Goal: Task Accomplishment & Management: Manage account settings

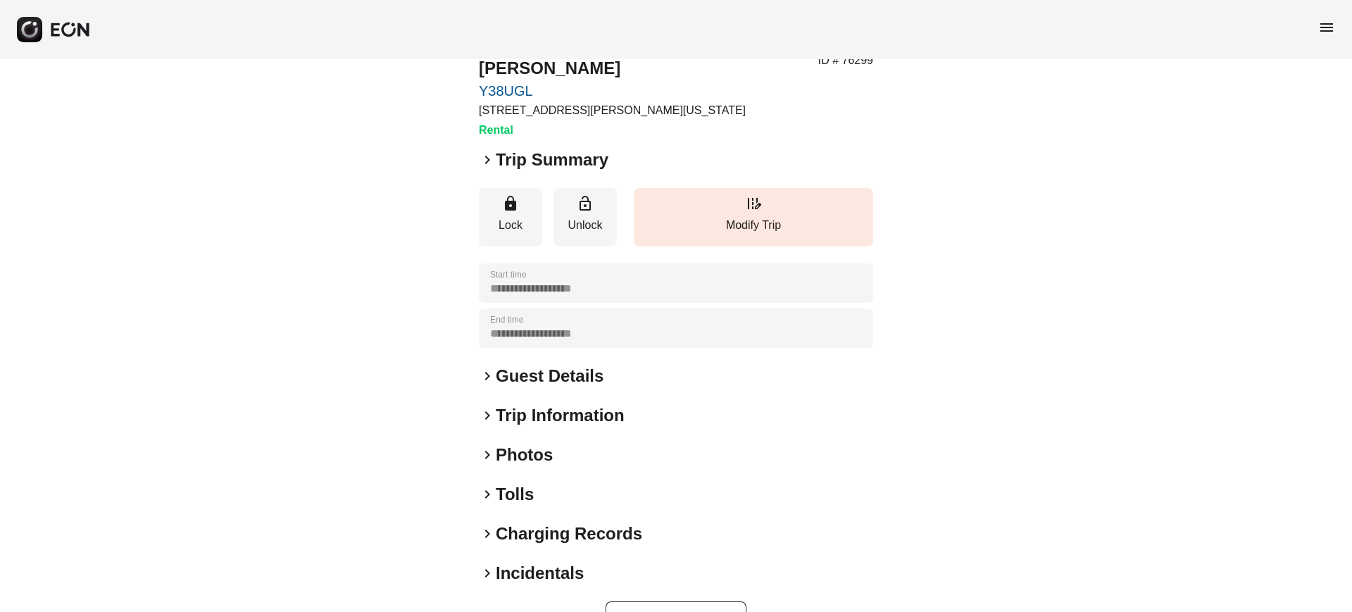
scroll to position [91, 0]
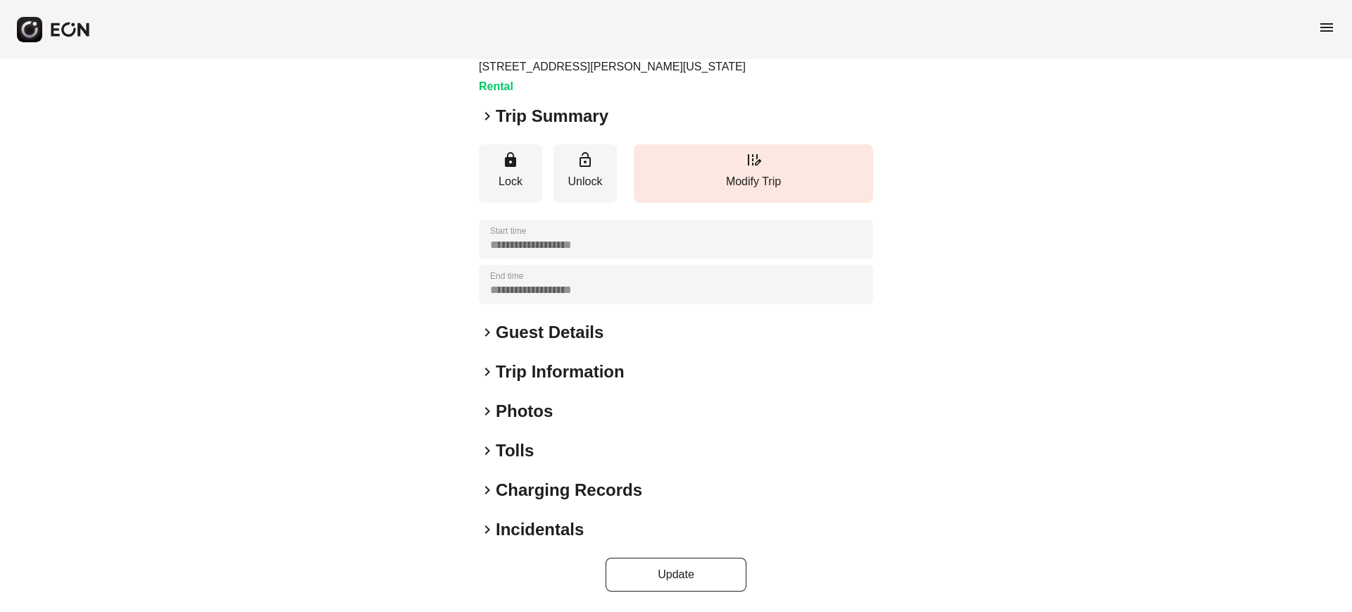
click at [525, 420] on h2 "Photos" at bounding box center [524, 411] width 57 height 23
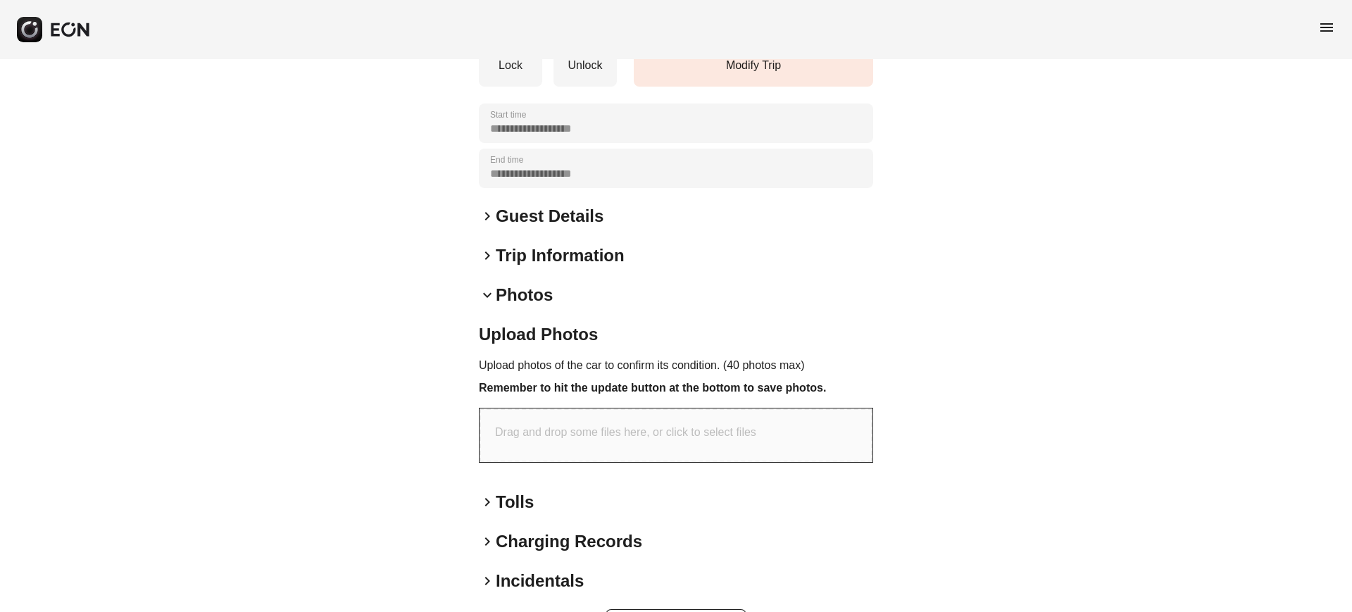
scroll to position [258, 0]
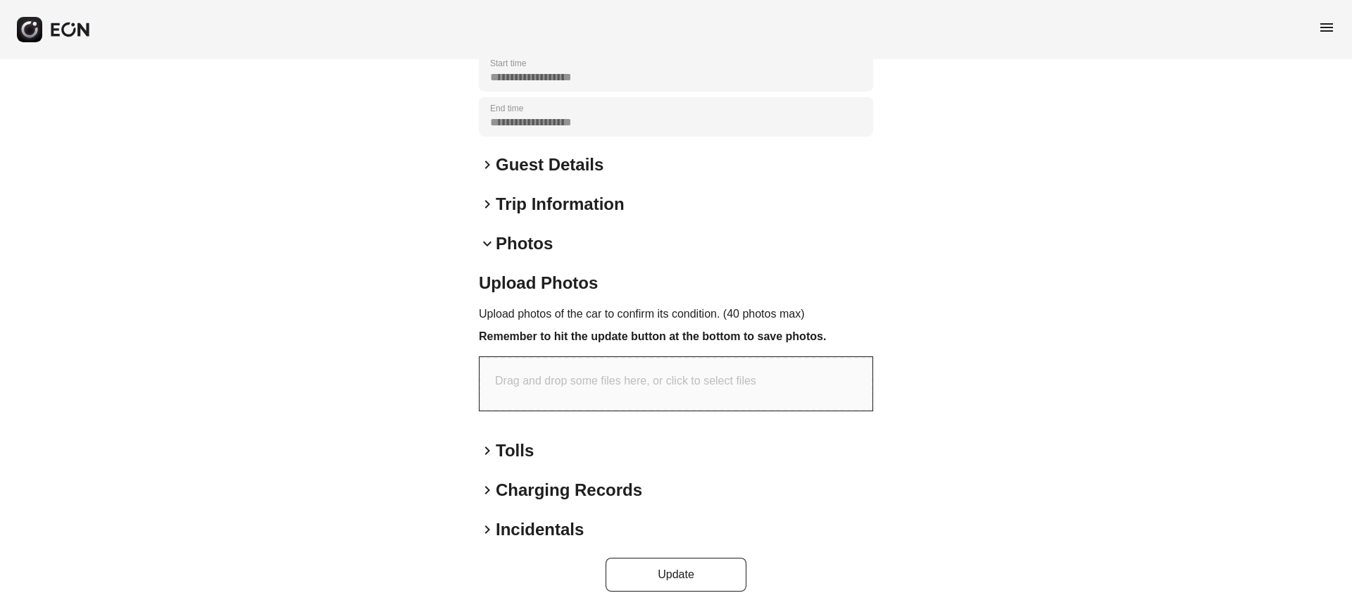
click at [468, 213] on div "**********" at bounding box center [676, 206] width 1352 height 811
click at [478, 234] on div "**********" at bounding box center [676, 206] width 1352 height 811
click at [484, 253] on div "keyboard_arrow_down Photos" at bounding box center [676, 243] width 394 height 23
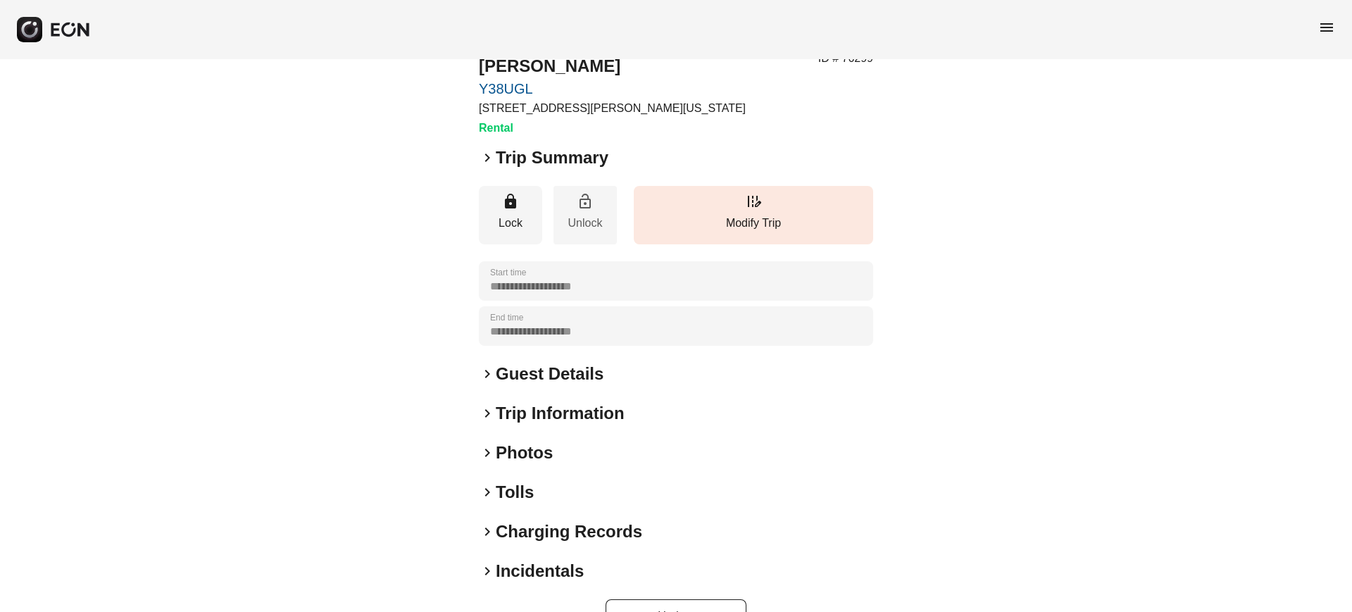
scroll to position [91, 0]
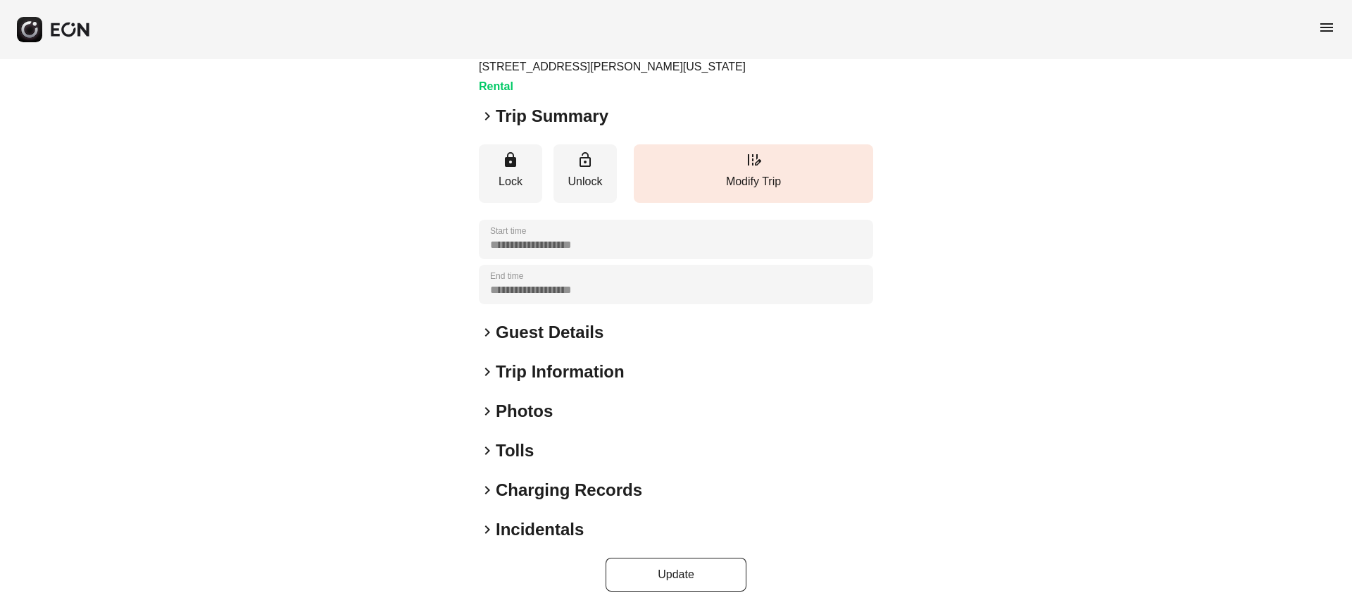
click at [554, 406] on div "keyboard_arrow_right Photos" at bounding box center [676, 411] width 394 height 23
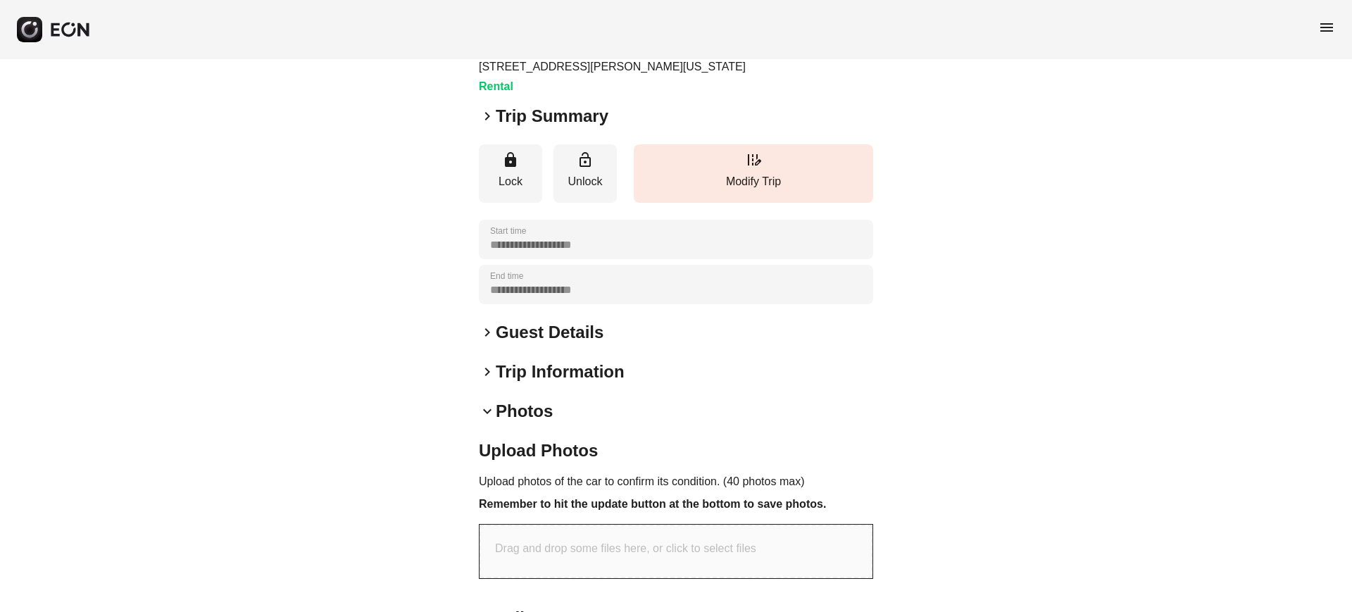
click at [554, 406] on div "keyboard_arrow_down Photos" at bounding box center [676, 411] width 394 height 23
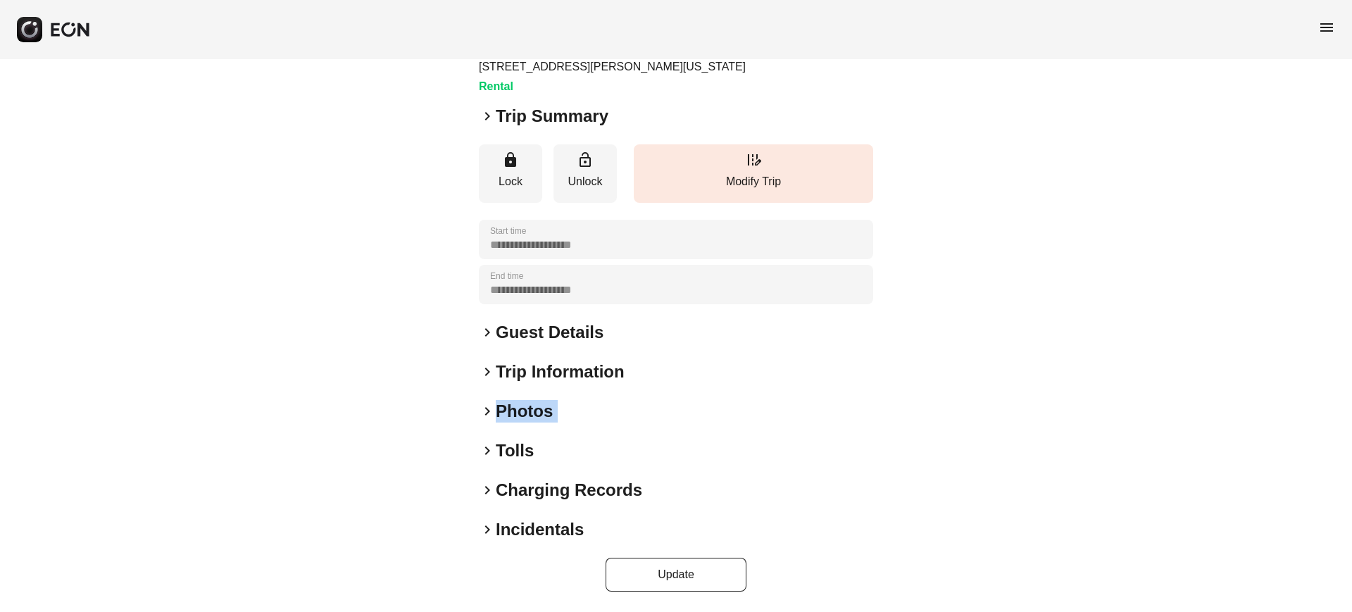
click at [554, 406] on div "keyboard_arrow_right Photos" at bounding box center [676, 411] width 394 height 23
click at [520, 418] on h2 "Photos" at bounding box center [524, 411] width 57 height 23
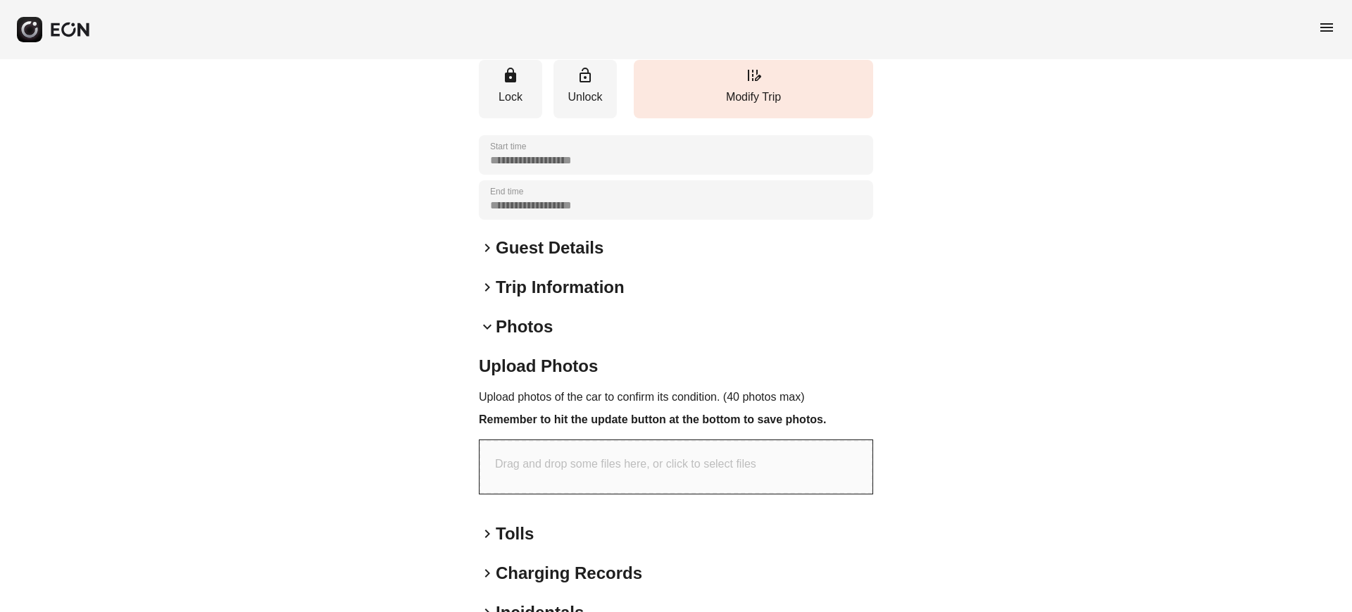
scroll to position [258, 0]
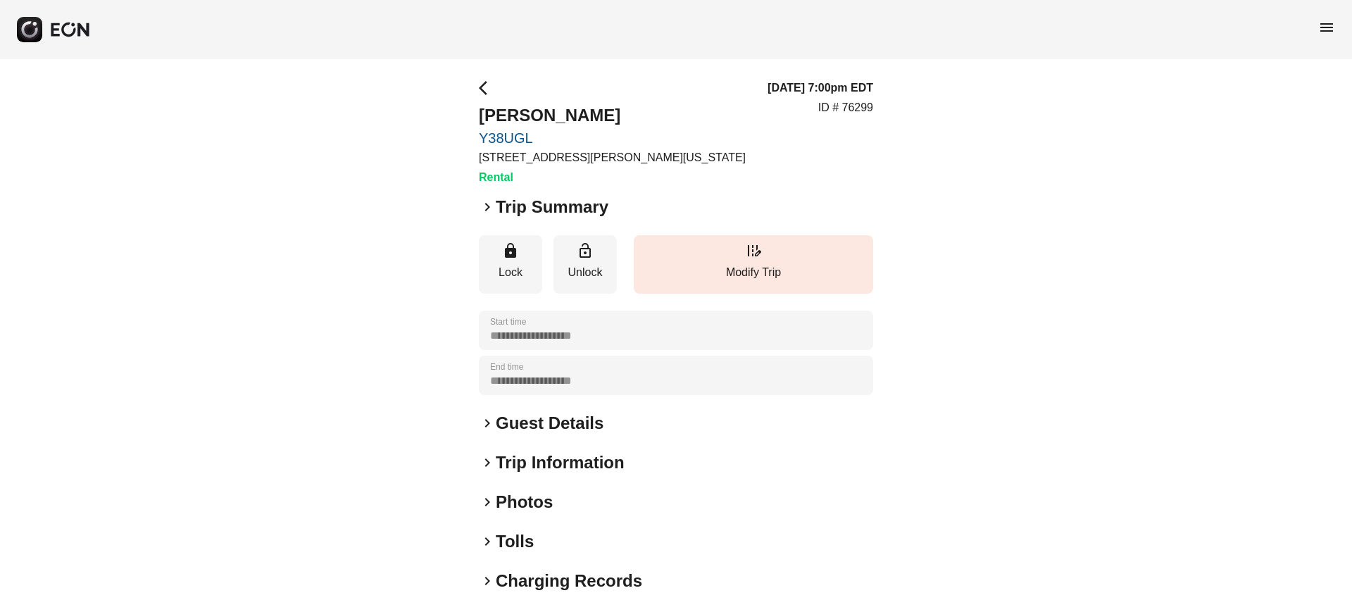
click at [526, 492] on h2 "Photos" at bounding box center [524, 502] width 57 height 23
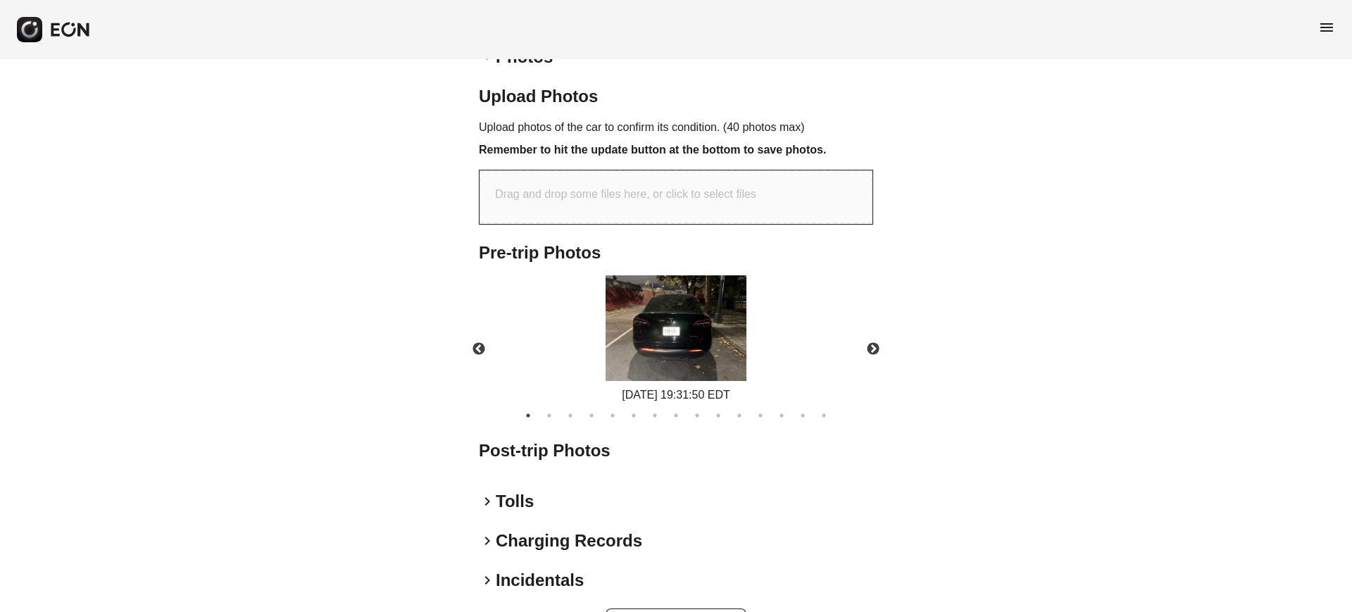
scroll to position [496, 0]
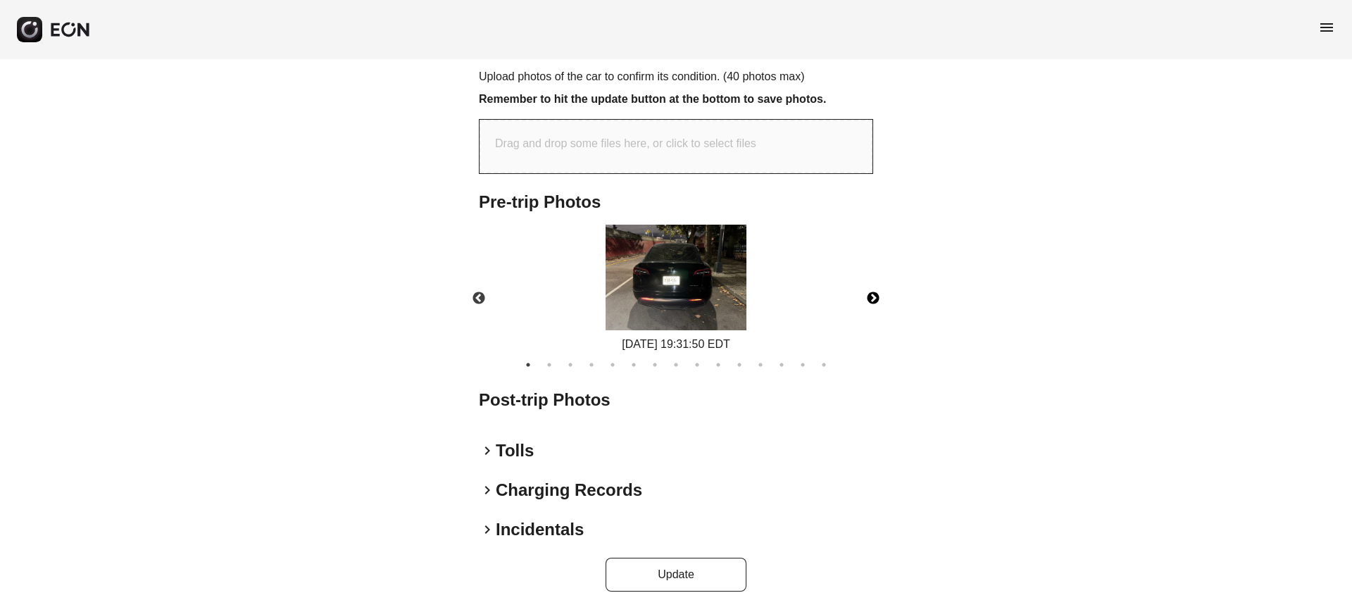
click at [868, 298] on button "Next" at bounding box center [872, 298] width 49 height 49
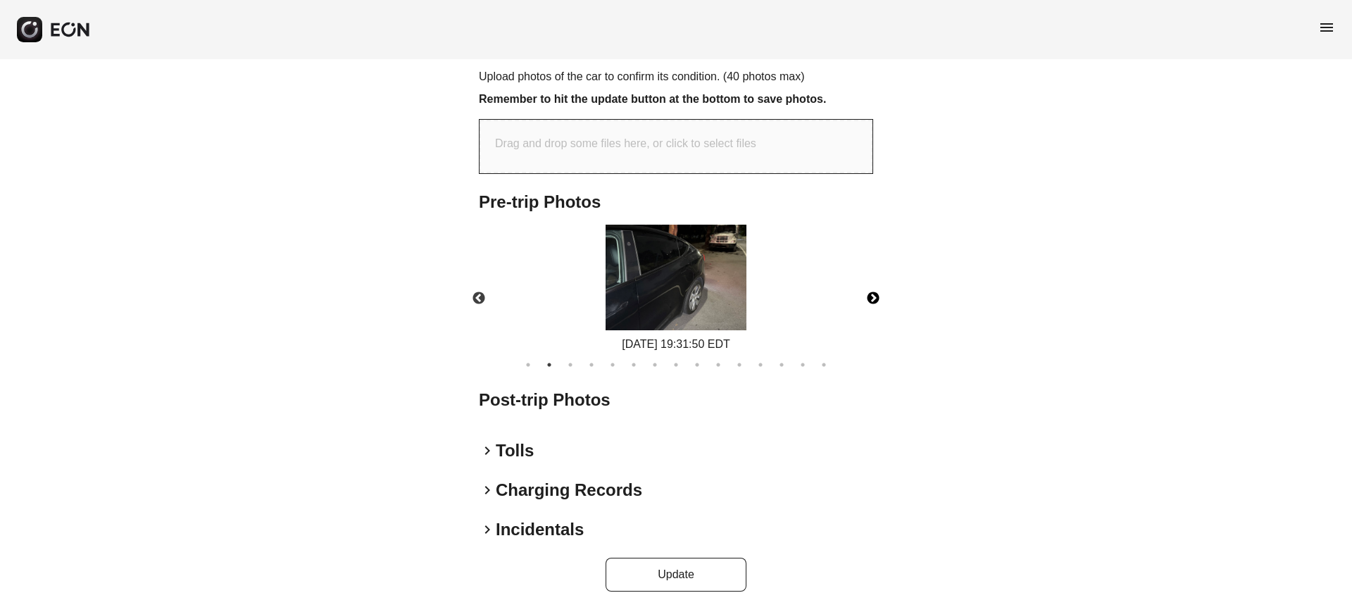
click at [868, 298] on button "Next" at bounding box center [872, 298] width 49 height 49
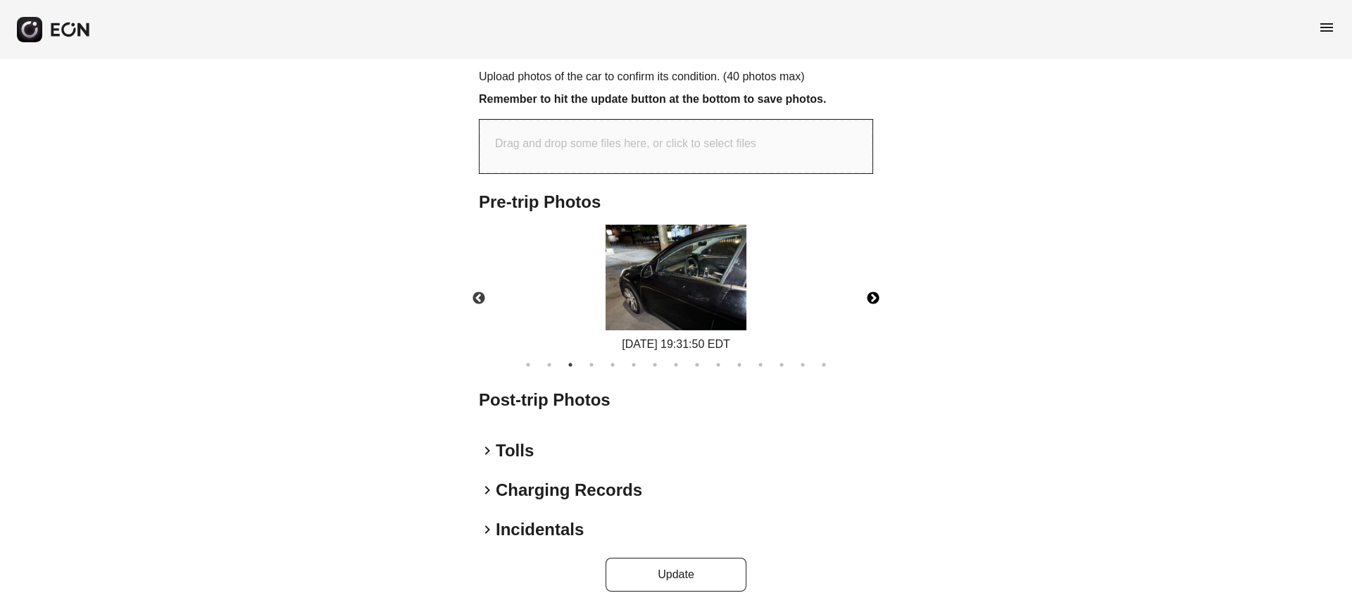
click at [868, 298] on button "Next" at bounding box center [872, 298] width 49 height 49
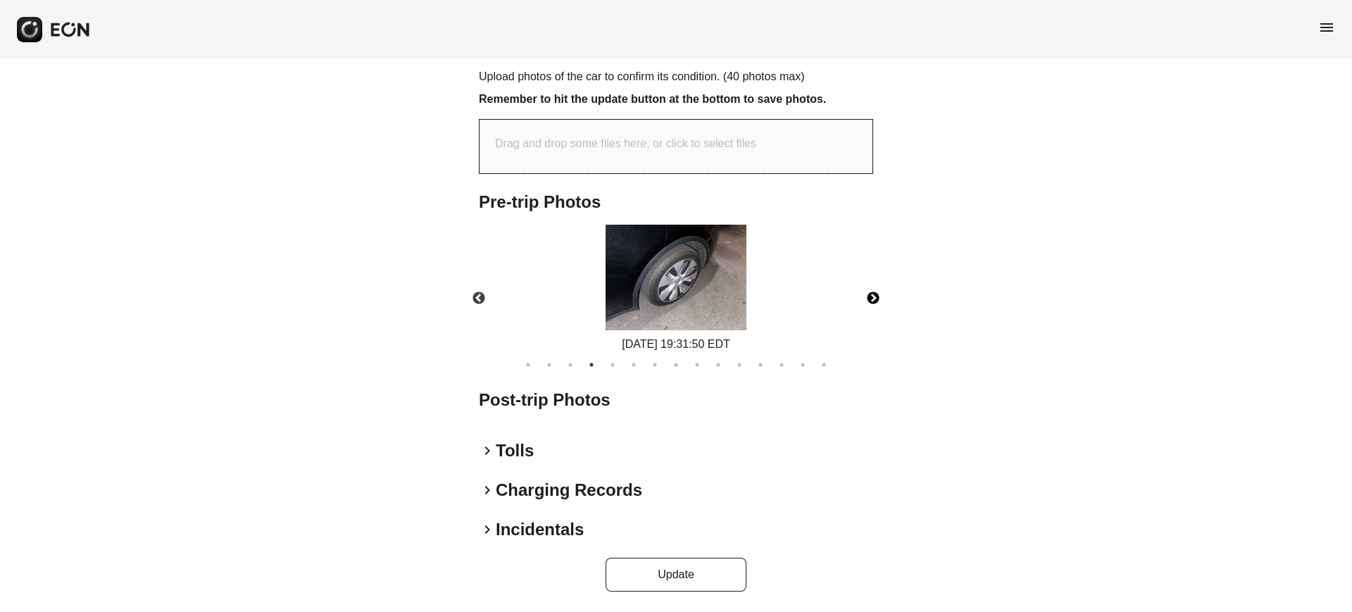
click at [868, 298] on button "Next" at bounding box center [872, 298] width 49 height 49
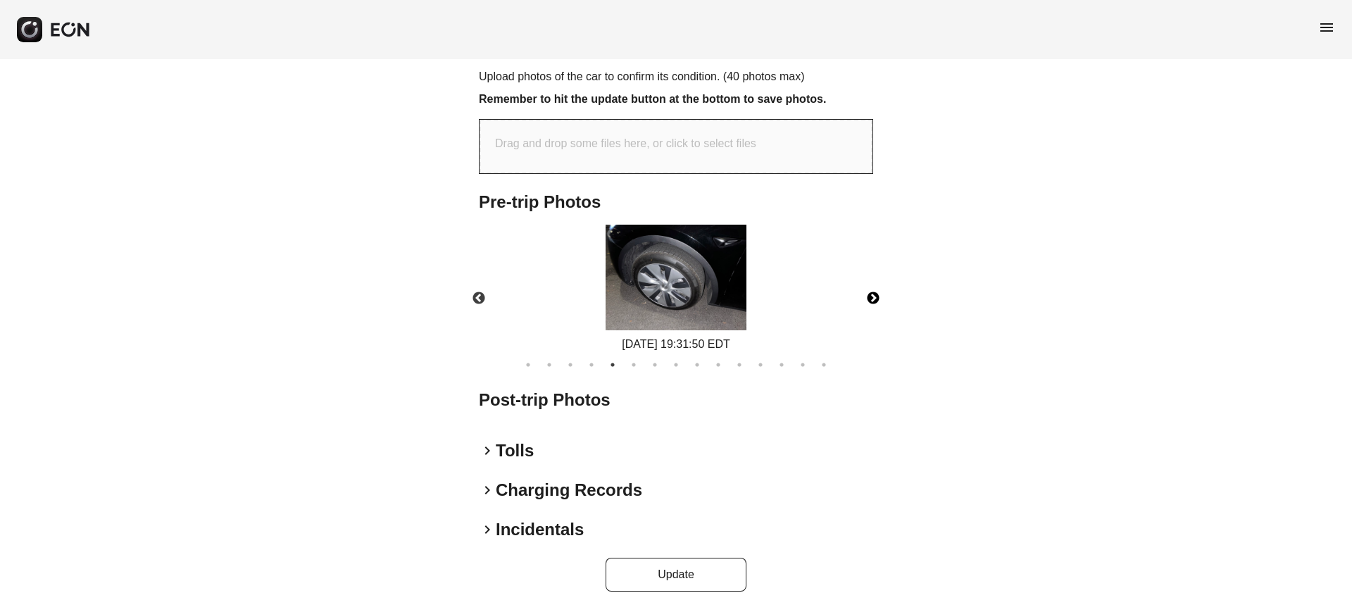
click at [868, 298] on button "Next" at bounding box center [872, 298] width 49 height 49
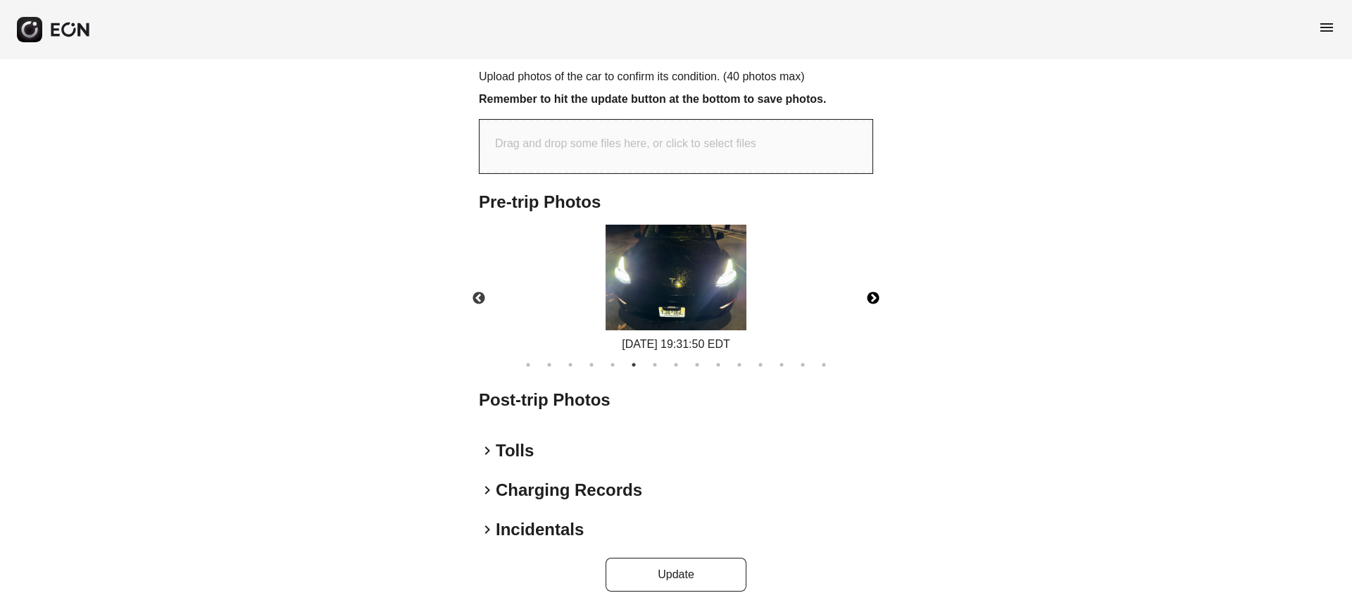
click at [868, 298] on button "Next" at bounding box center [872, 298] width 49 height 49
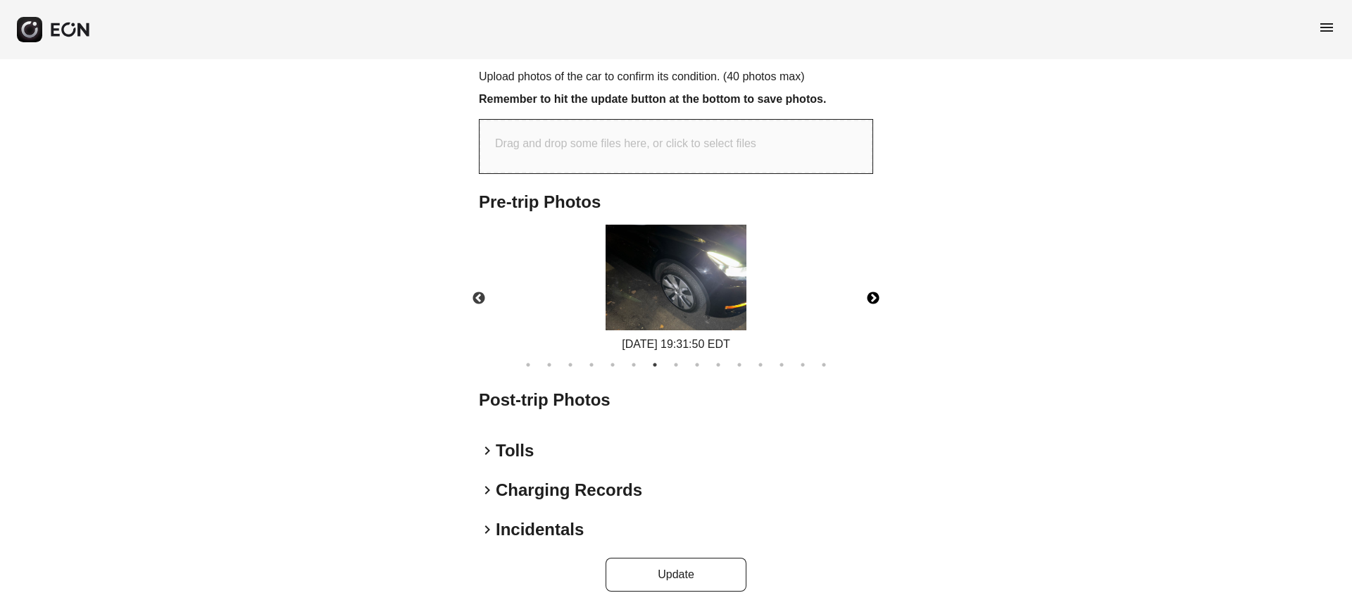
click at [868, 298] on button "Next" at bounding box center [872, 298] width 49 height 49
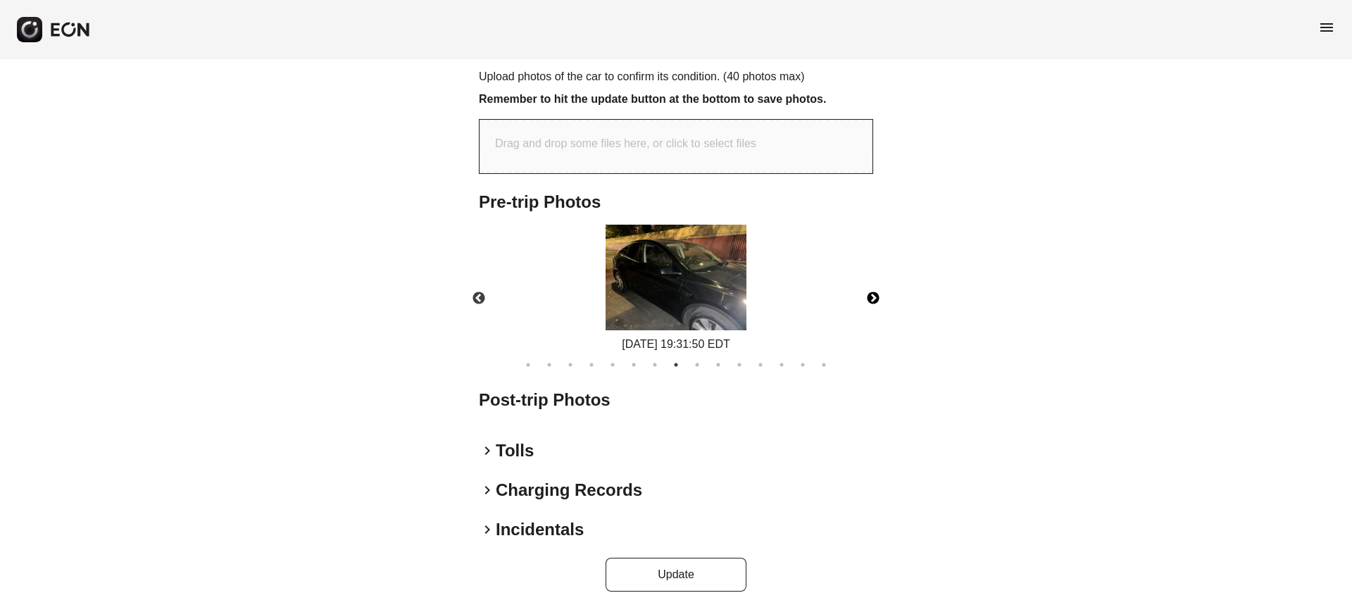
click at [868, 298] on button "Next" at bounding box center [872, 298] width 49 height 49
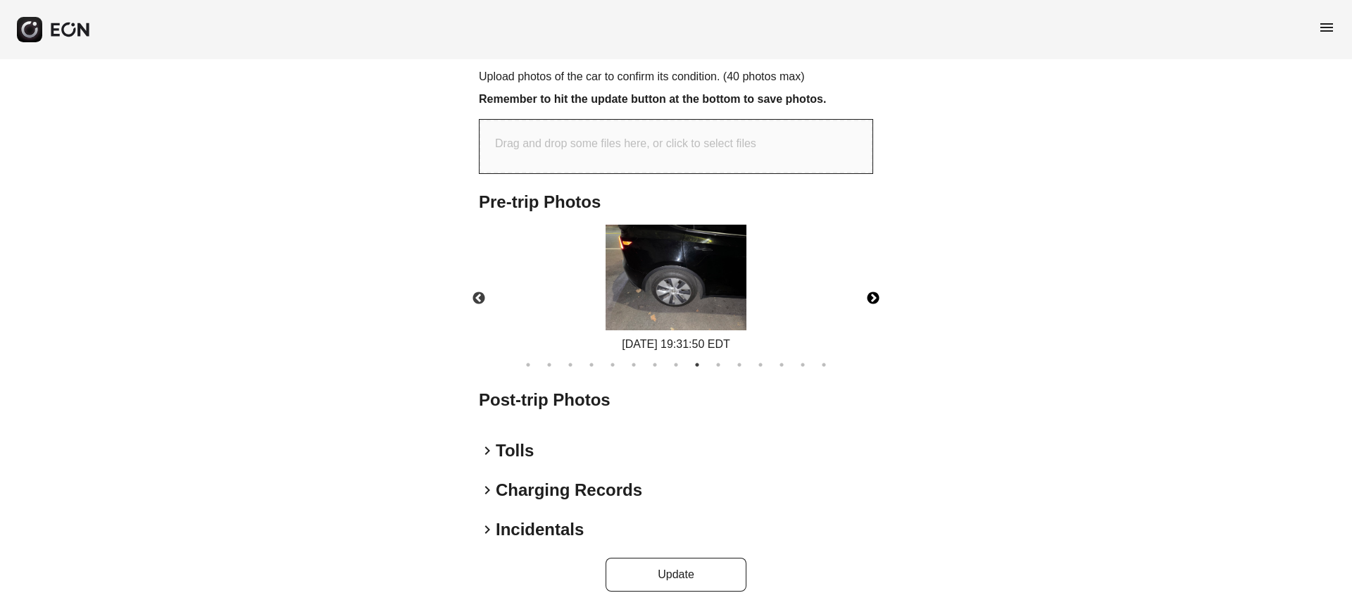
click at [868, 298] on button "Next" at bounding box center [872, 298] width 49 height 49
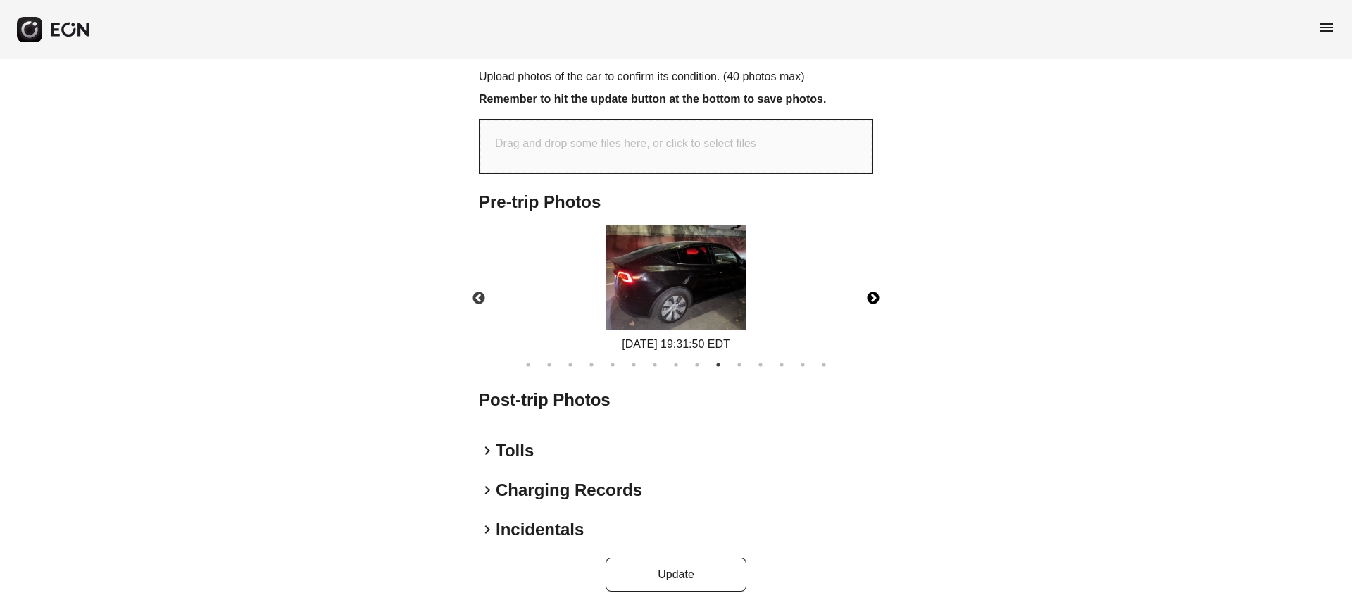
click at [868, 298] on button "Next" at bounding box center [872, 298] width 49 height 49
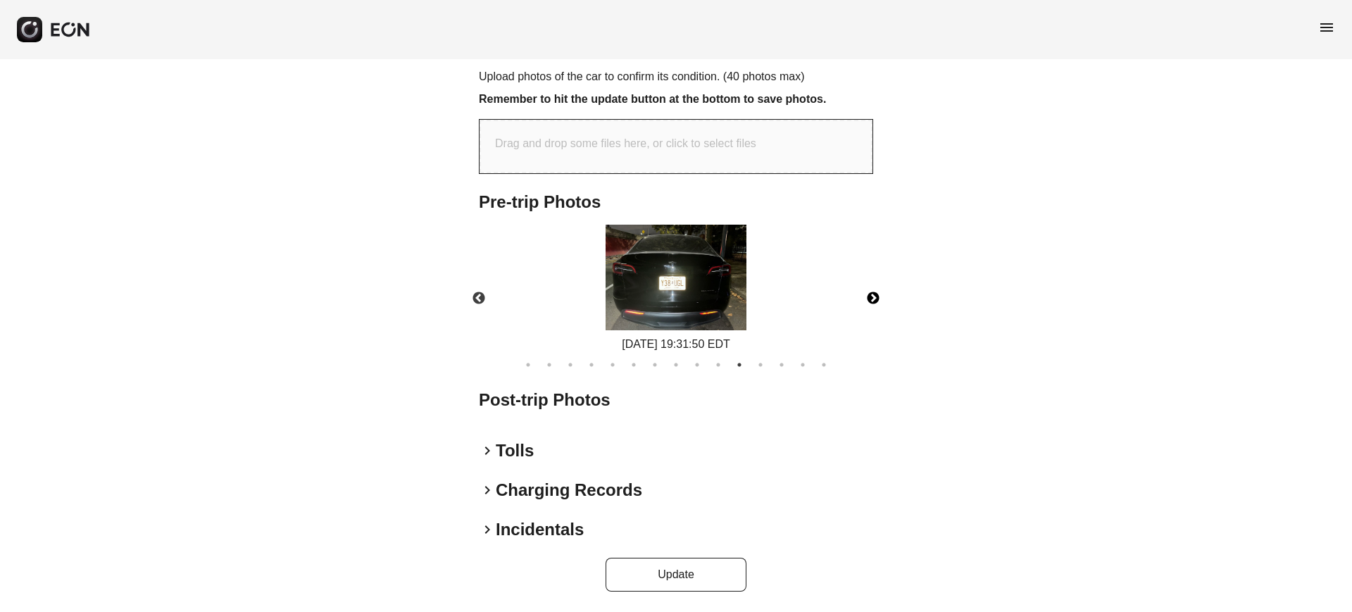
click at [868, 298] on button "Next" at bounding box center [872, 298] width 49 height 49
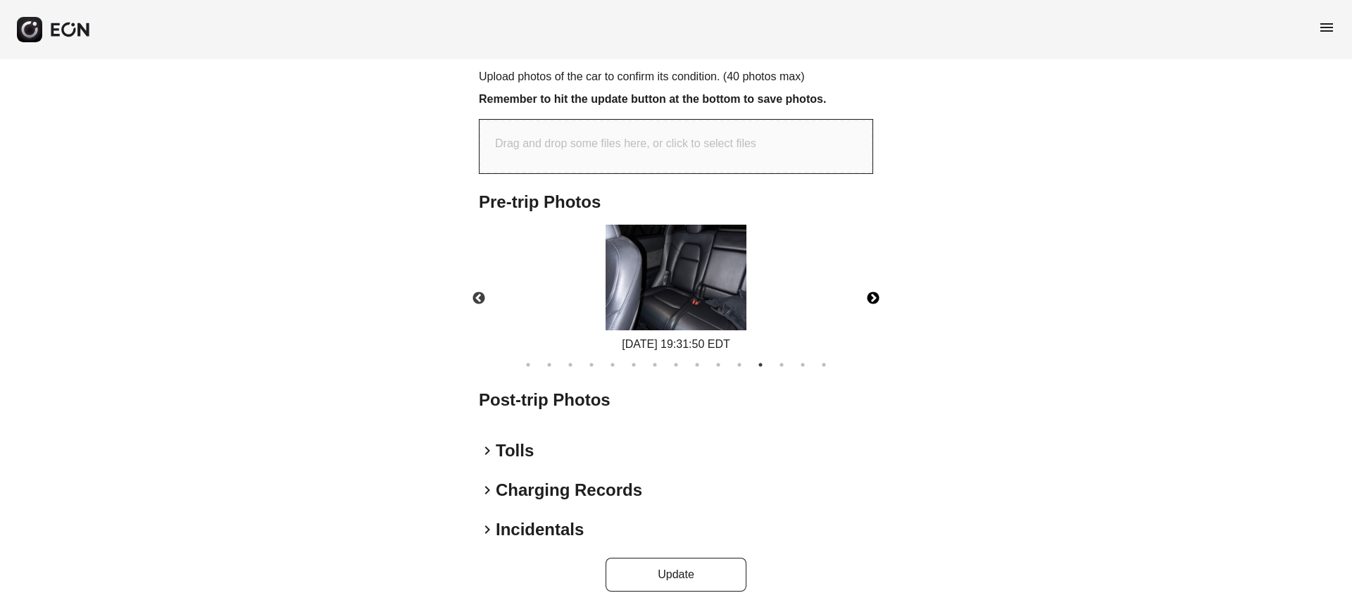
click at [868, 298] on button "Next" at bounding box center [872, 298] width 49 height 49
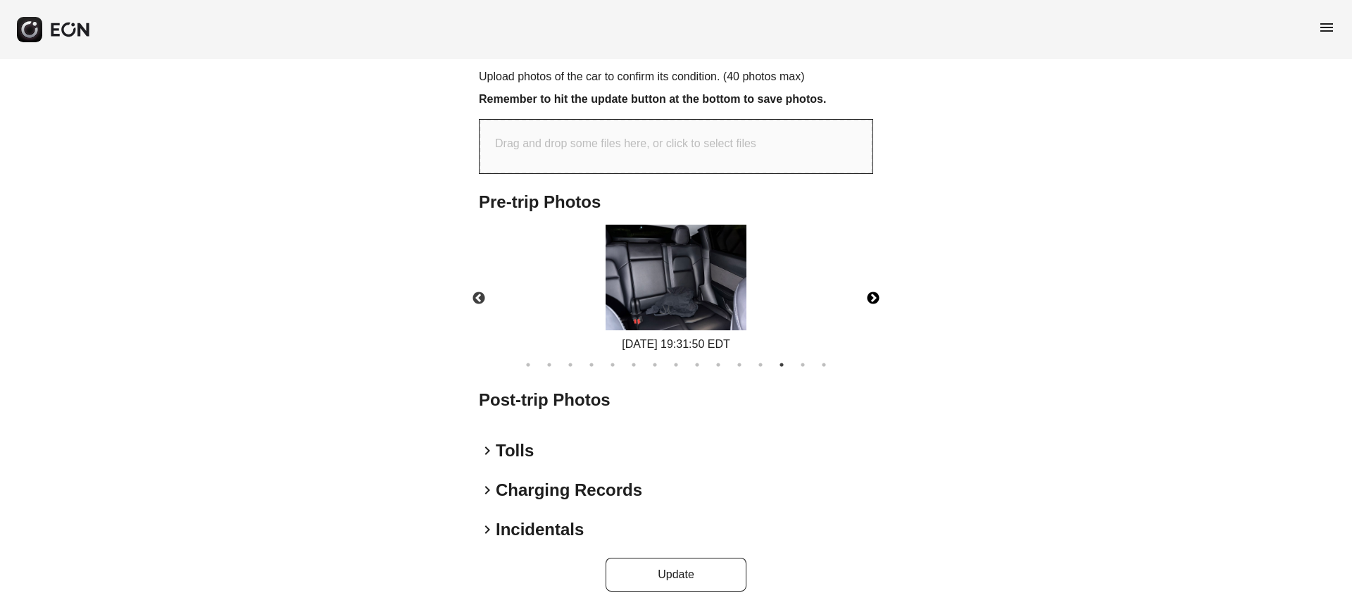
click at [868, 298] on button "Next" at bounding box center [872, 298] width 49 height 49
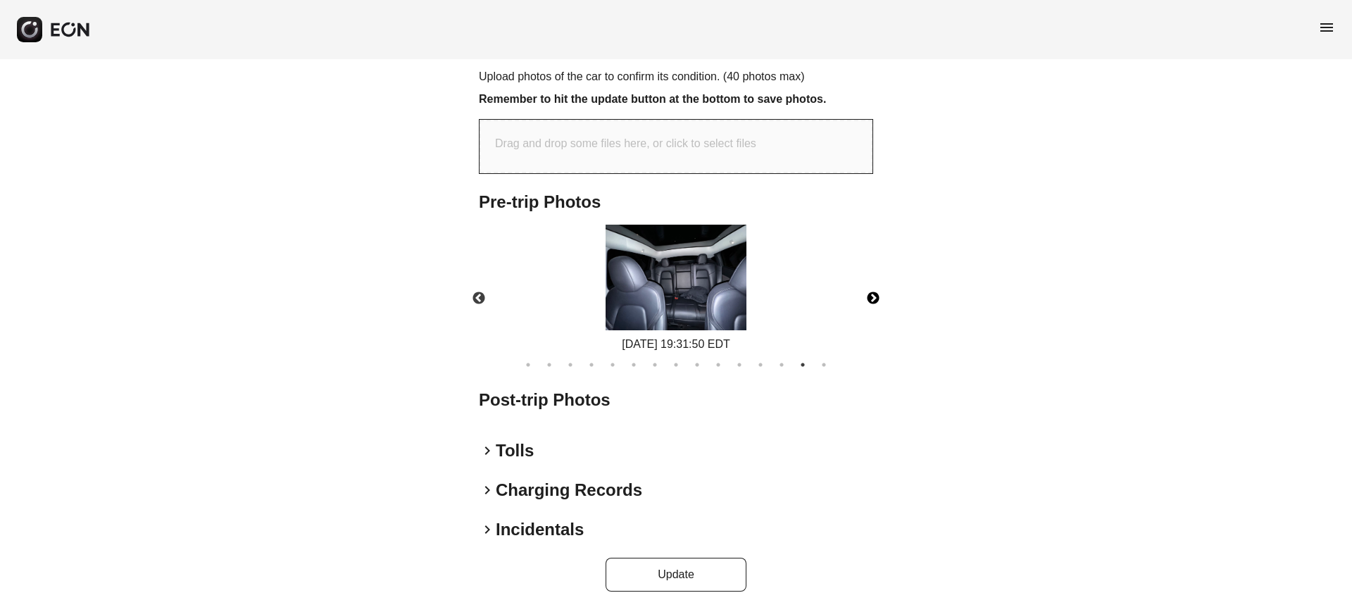
click at [868, 297] on button "Next" at bounding box center [872, 298] width 49 height 49
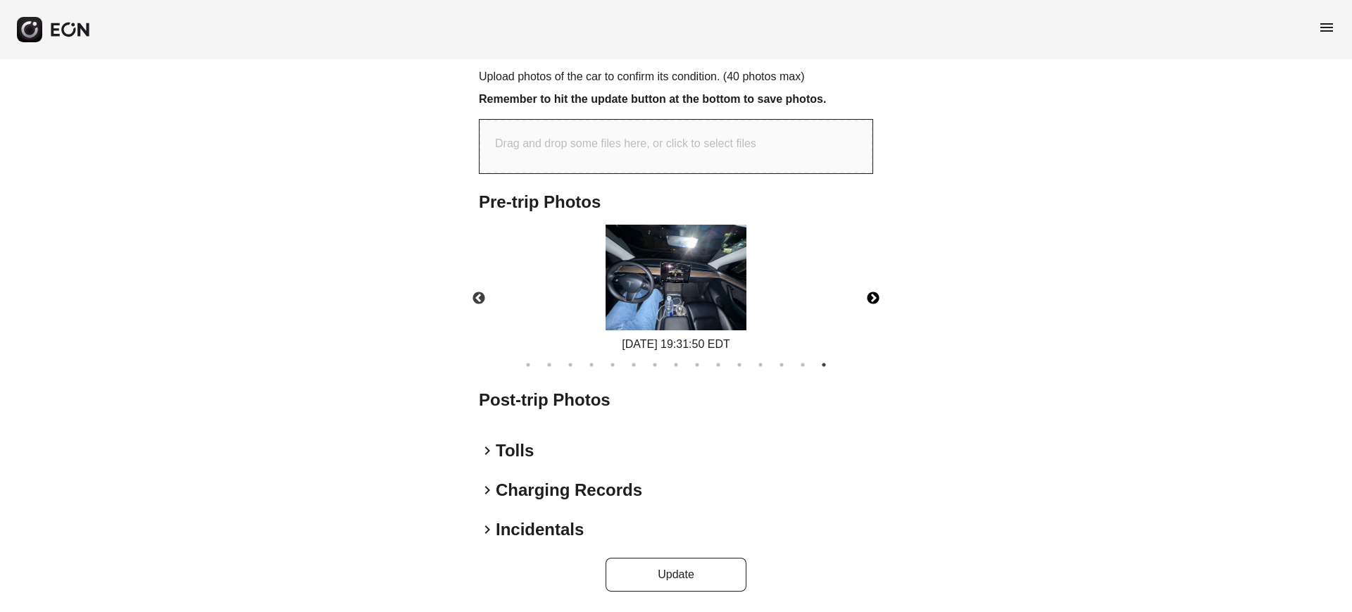
click at [652, 282] on img at bounding box center [676, 278] width 141 height 106
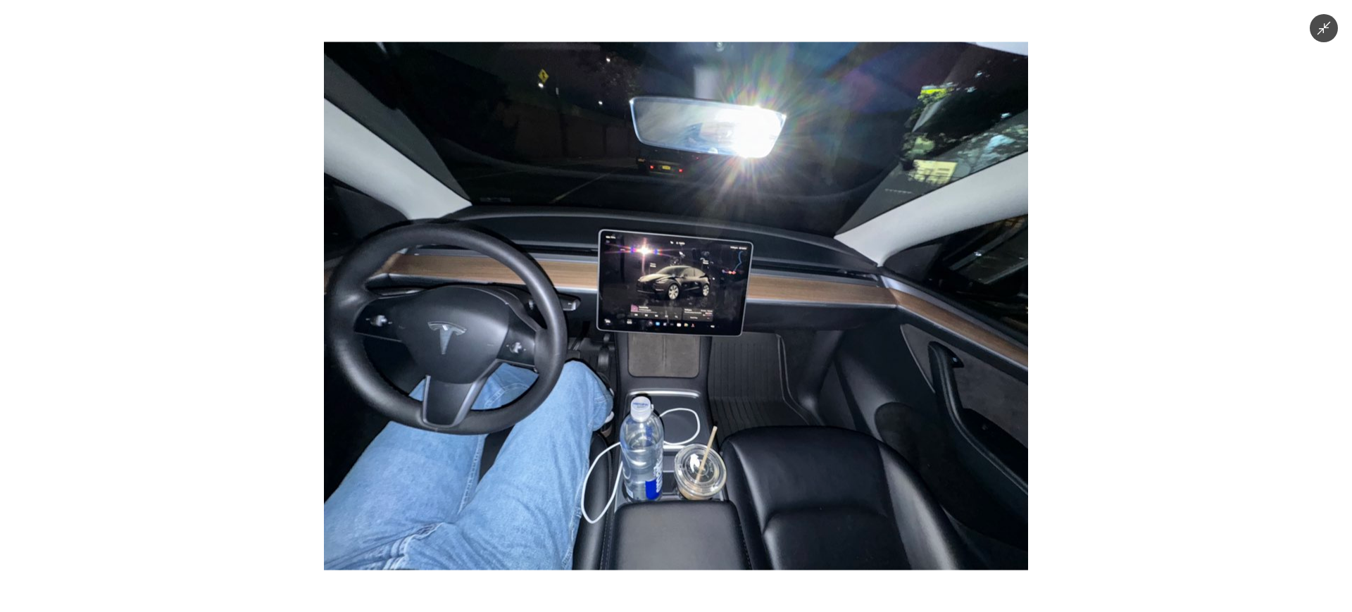
click at [173, 261] on div at bounding box center [676, 306] width 1352 height 612
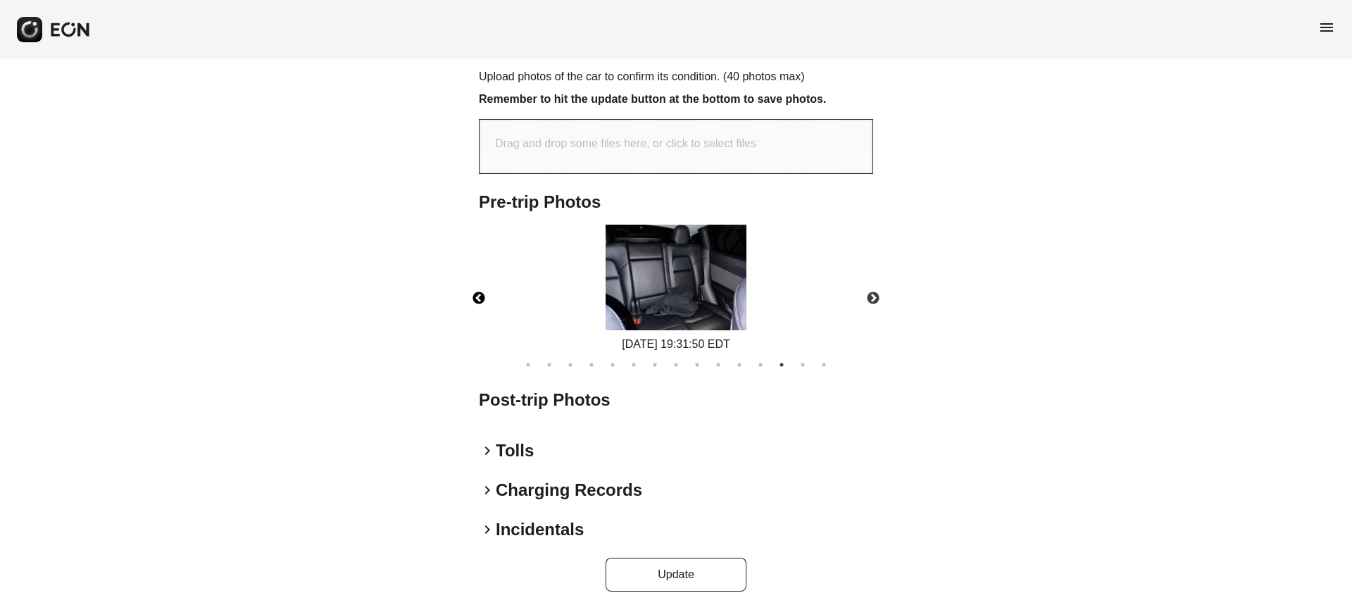
click at [470, 289] on button "Previous" at bounding box center [478, 298] width 49 height 49
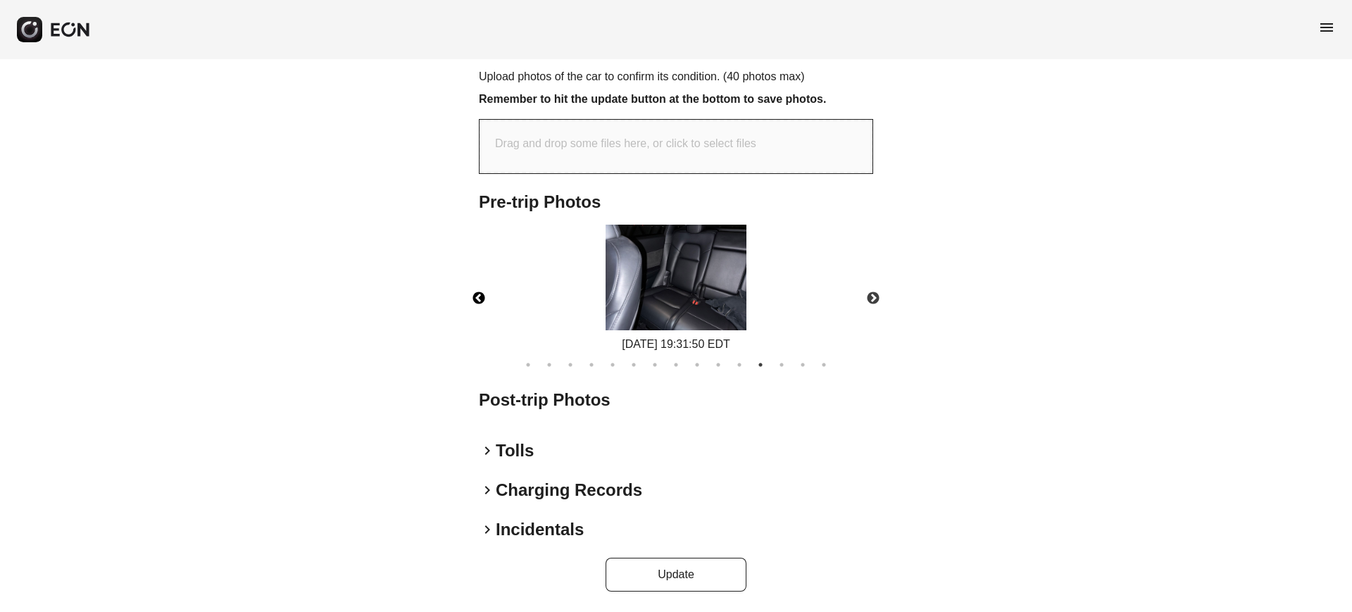
click at [470, 289] on button "Previous" at bounding box center [478, 298] width 49 height 49
click at [488, 313] on button "Previous" at bounding box center [478, 298] width 49 height 49
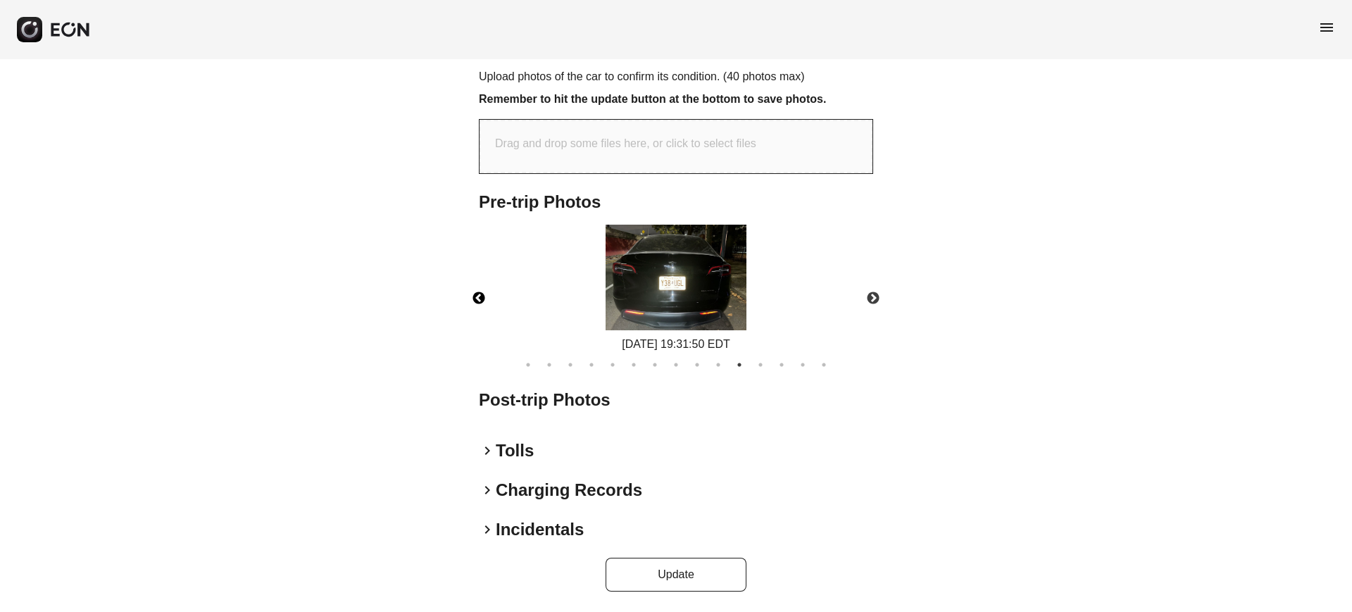
click at [480, 307] on button "Previous" at bounding box center [478, 298] width 49 height 49
click at [715, 289] on img at bounding box center [676, 278] width 141 height 106
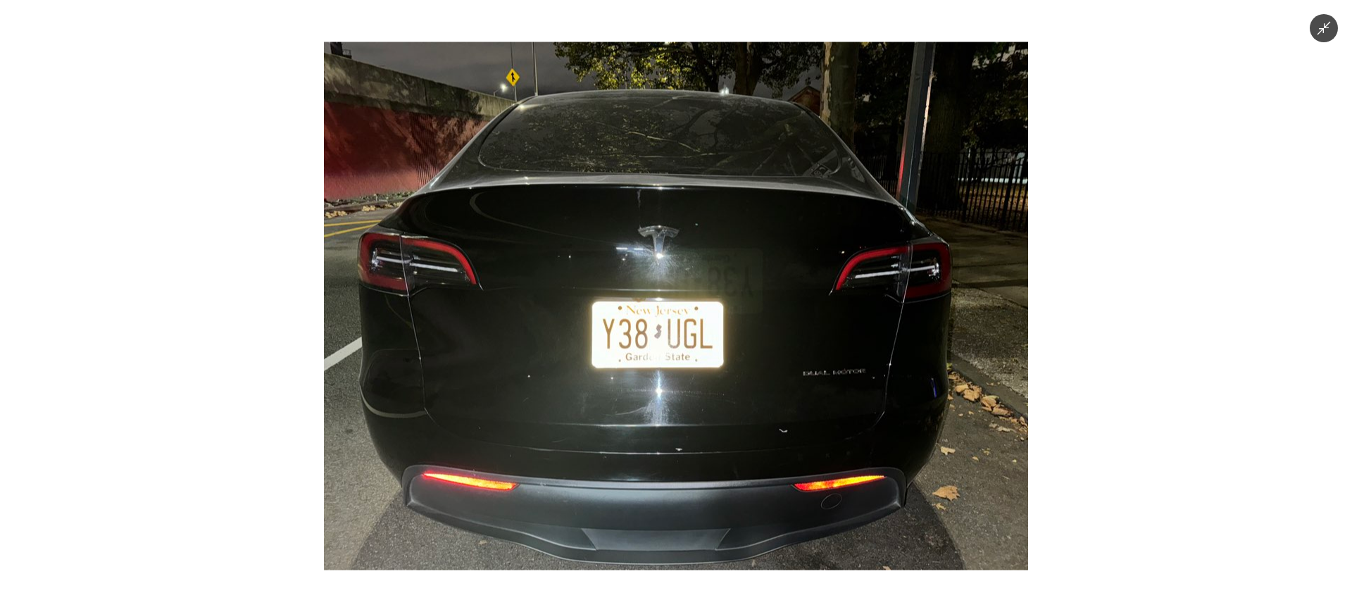
click at [367, 287] on img at bounding box center [676, 306] width 704 height 528
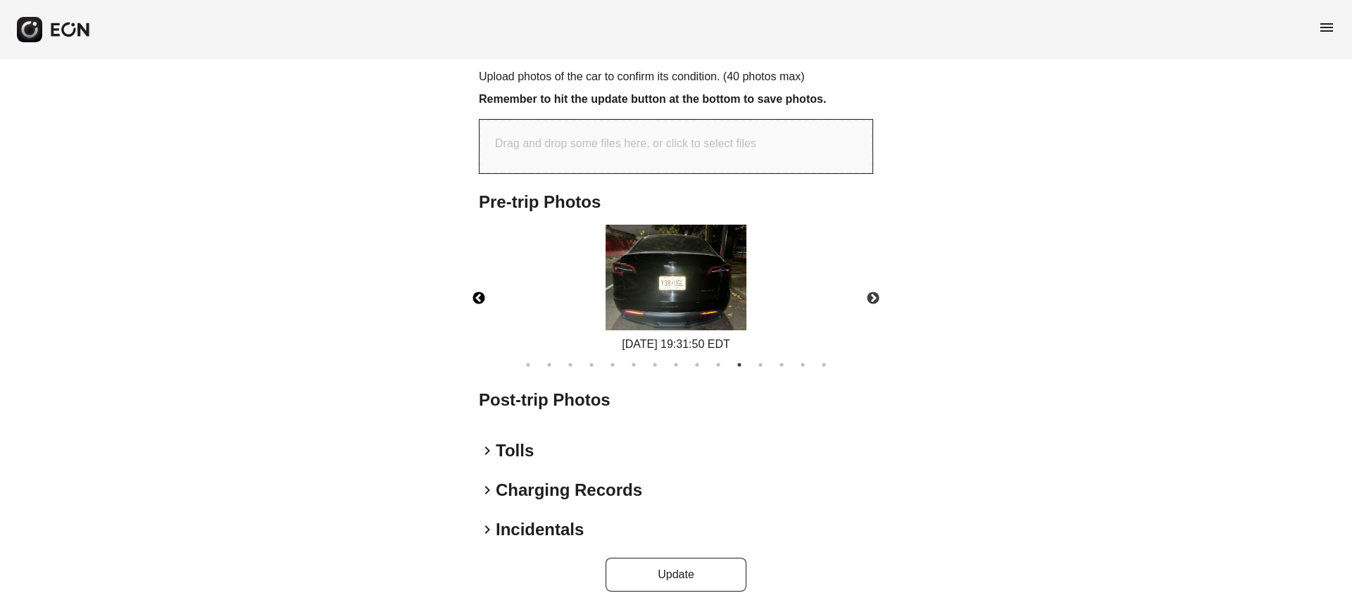
click at [472, 298] on button "Previous" at bounding box center [478, 298] width 49 height 49
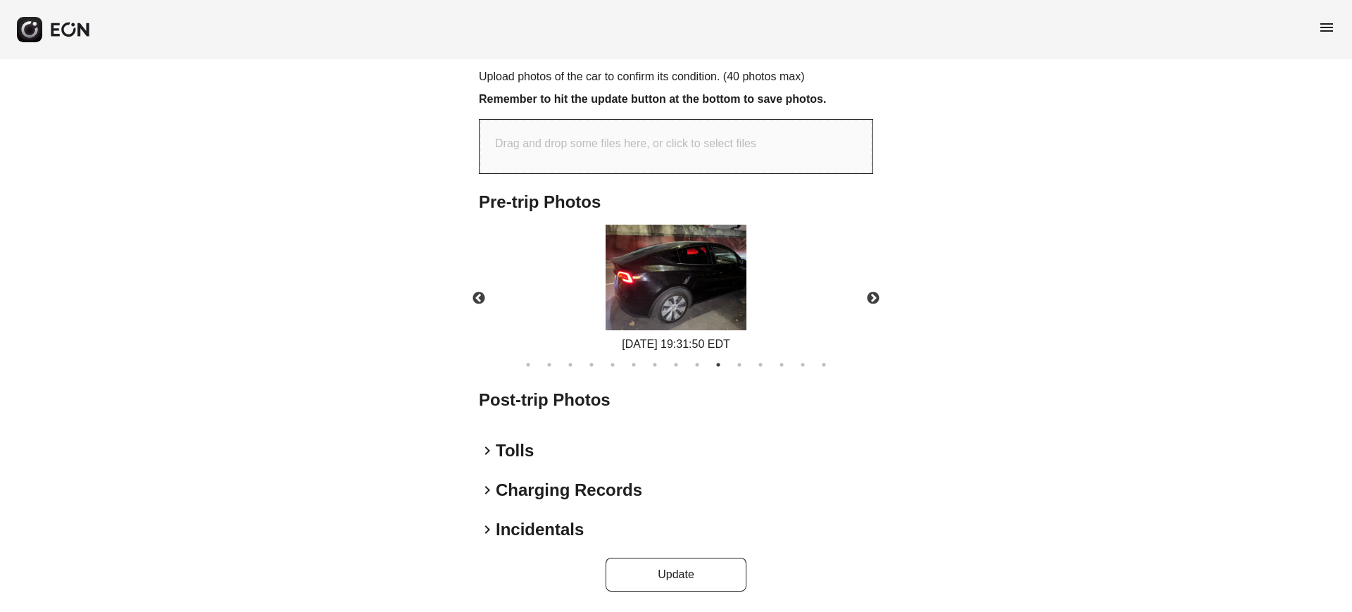
click at [805, 263] on div "[DATE] 19:31:50 EDT" at bounding box center [676, 289] width 418 height 128
drag, startPoint x: 722, startPoint y: 262, endPoint x: 710, endPoint y: 261, distance: 11.4
click at [720, 262] on img at bounding box center [676, 278] width 141 height 106
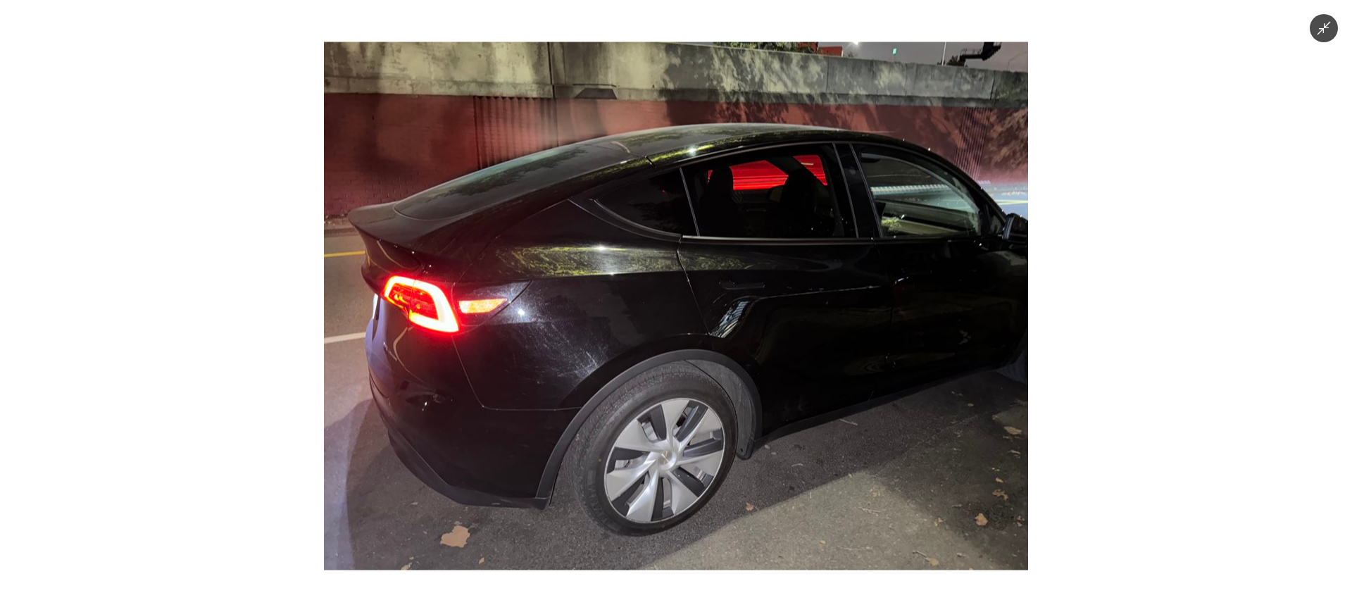
click at [318, 250] on div at bounding box center [676, 306] width 1352 height 612
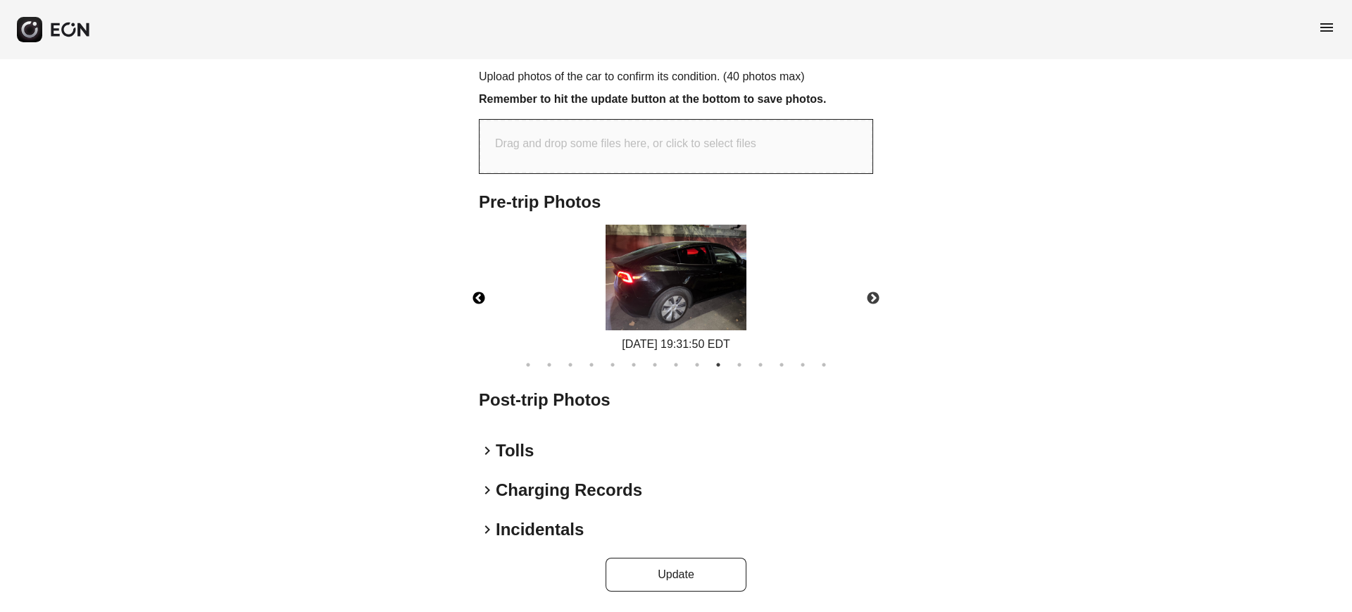
click at [484, 299] on button "Previous" at bounding box center [478, 298] width 49 height 49
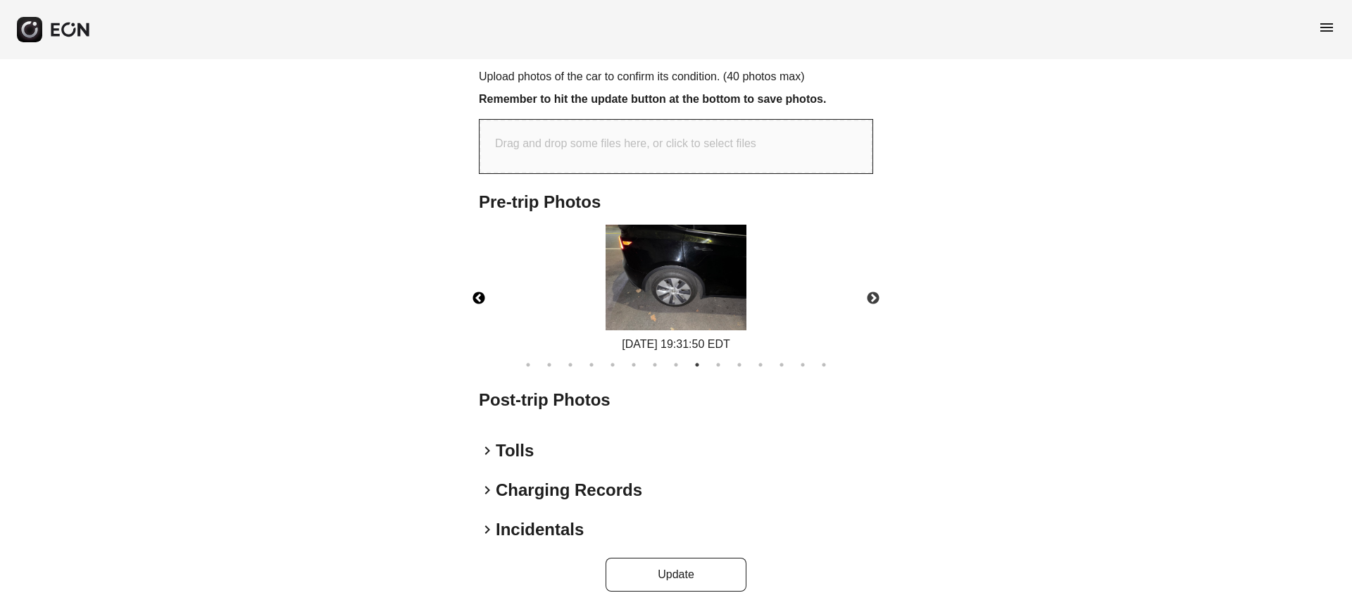
drag, startPoint x: 695, startPoint y: 280, endPoint x: 538, endPoint y: 277, distance: 157.0
click at [694, 278] on img at bounding box center [676, 278] width 141 height 106
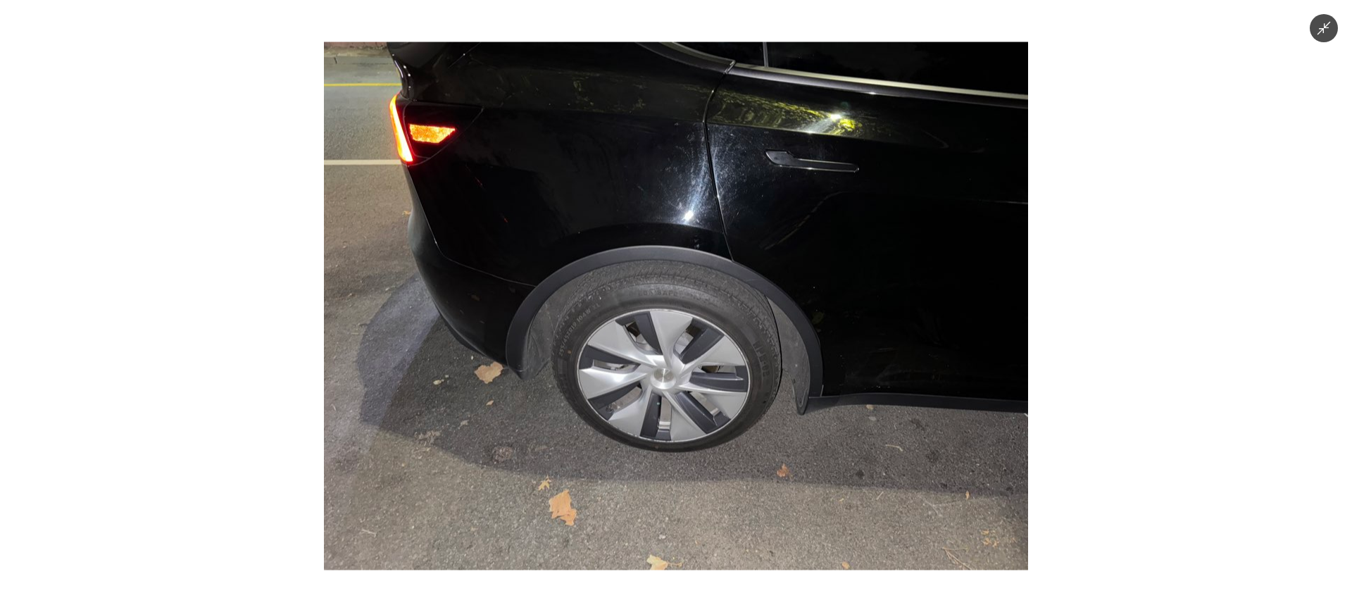
click at [439, 279] on img at bounding box center [676, 306] width 704 height 528
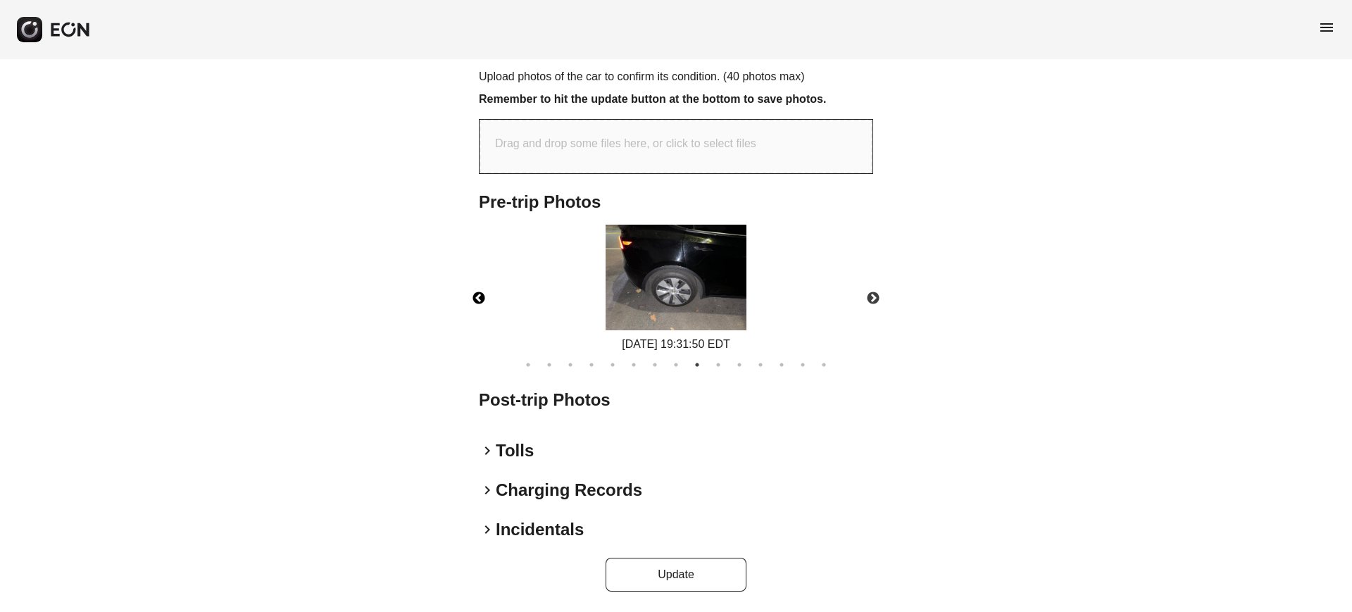
click at [489, 303] on button "Previous" at bounding box center [478, 298] width 49 height 49
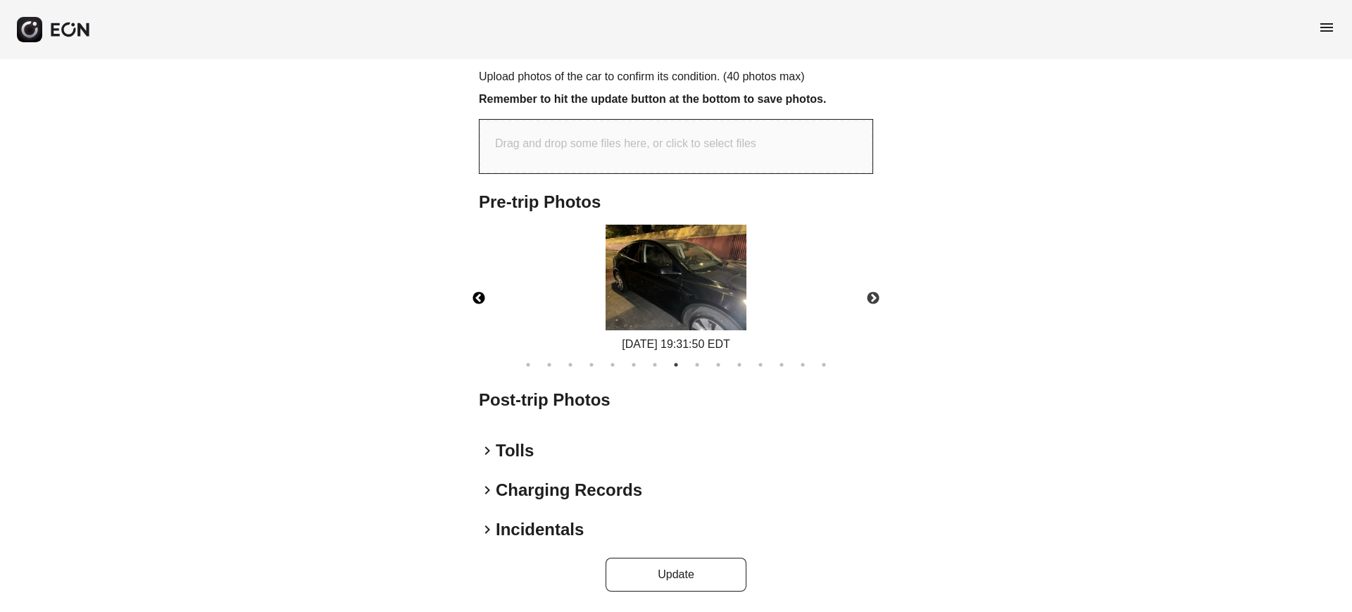
click at [489, 303] on button "Previous" at bounding box center [478, 298] width 49 height 49
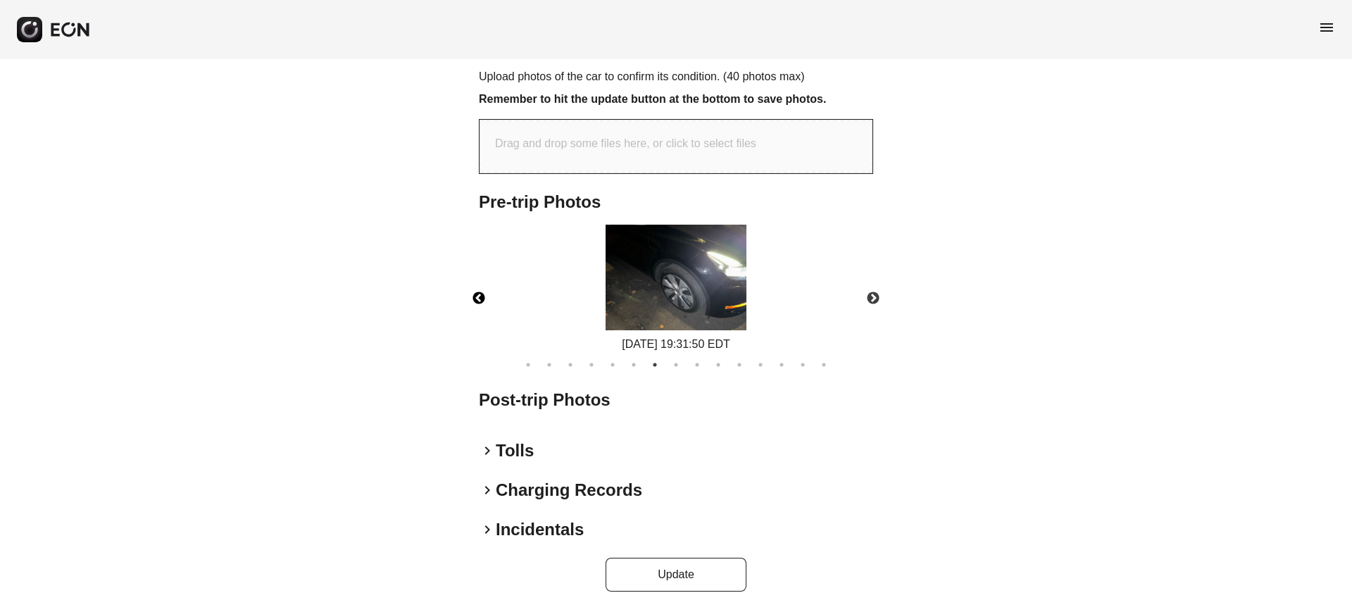
click at [489, 303] on button "Previous" at bounding box center [478, 298] width 49 height 49
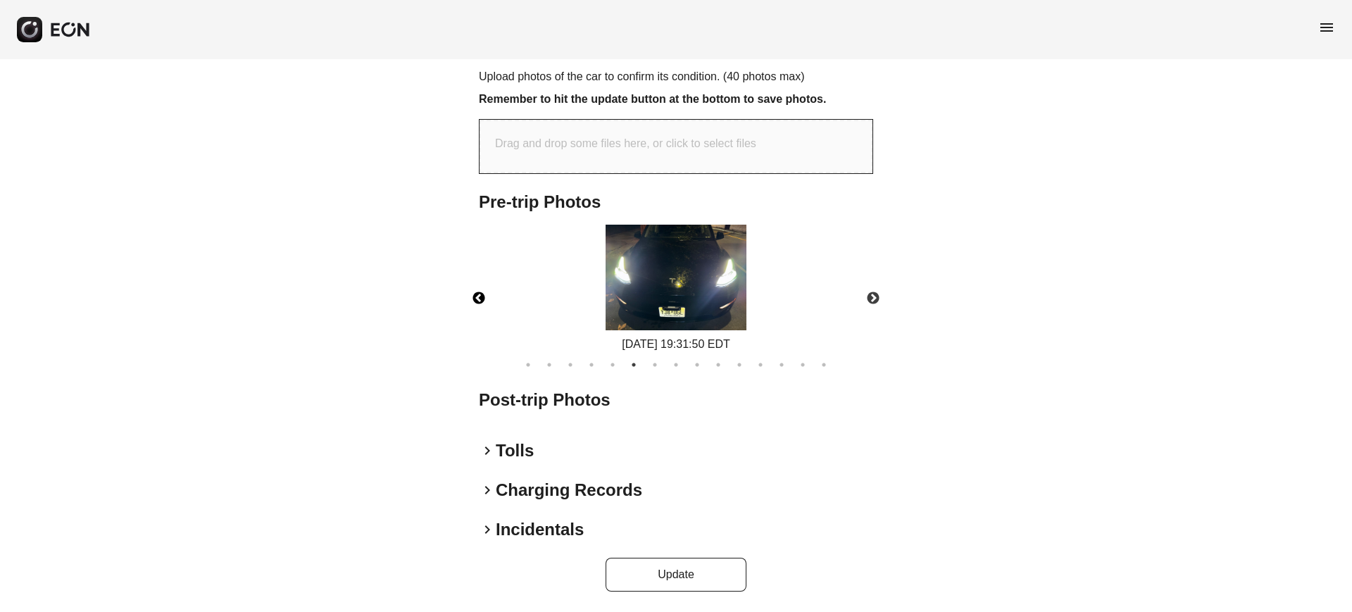
click at [489, 303] on button "Previous" at bounding box center [478, 298] width 49 height 49
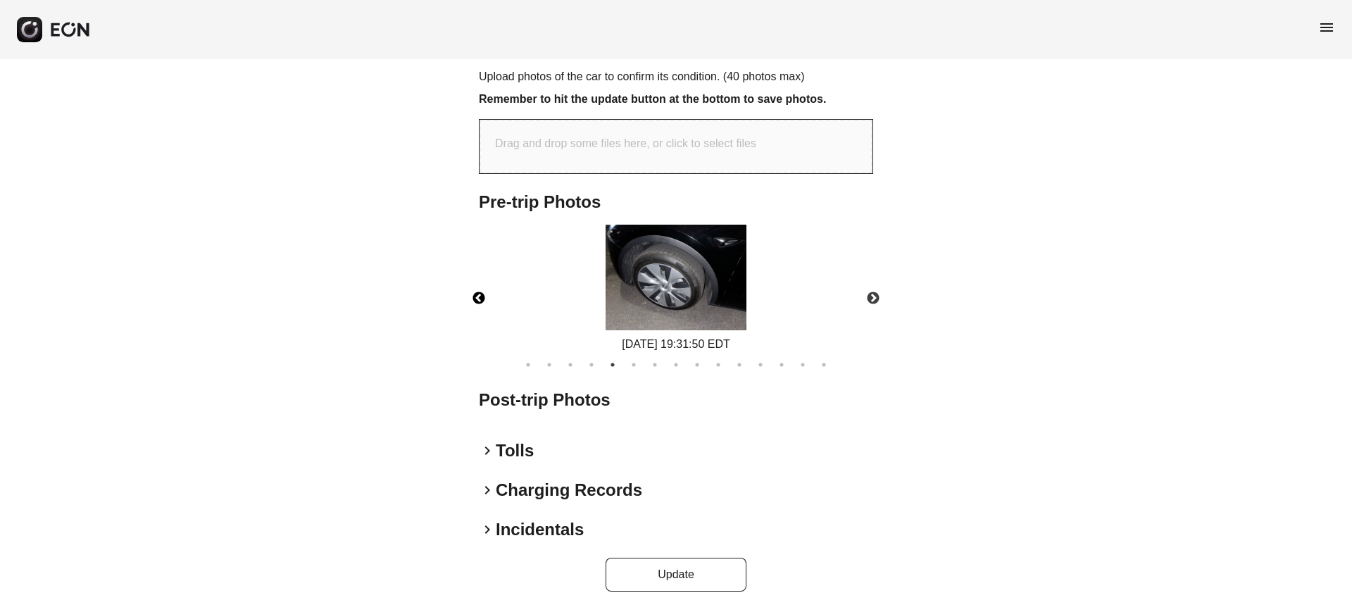
click at [489, 303] on button "Previous" at bounding box center [478, 298] width 49 height 49
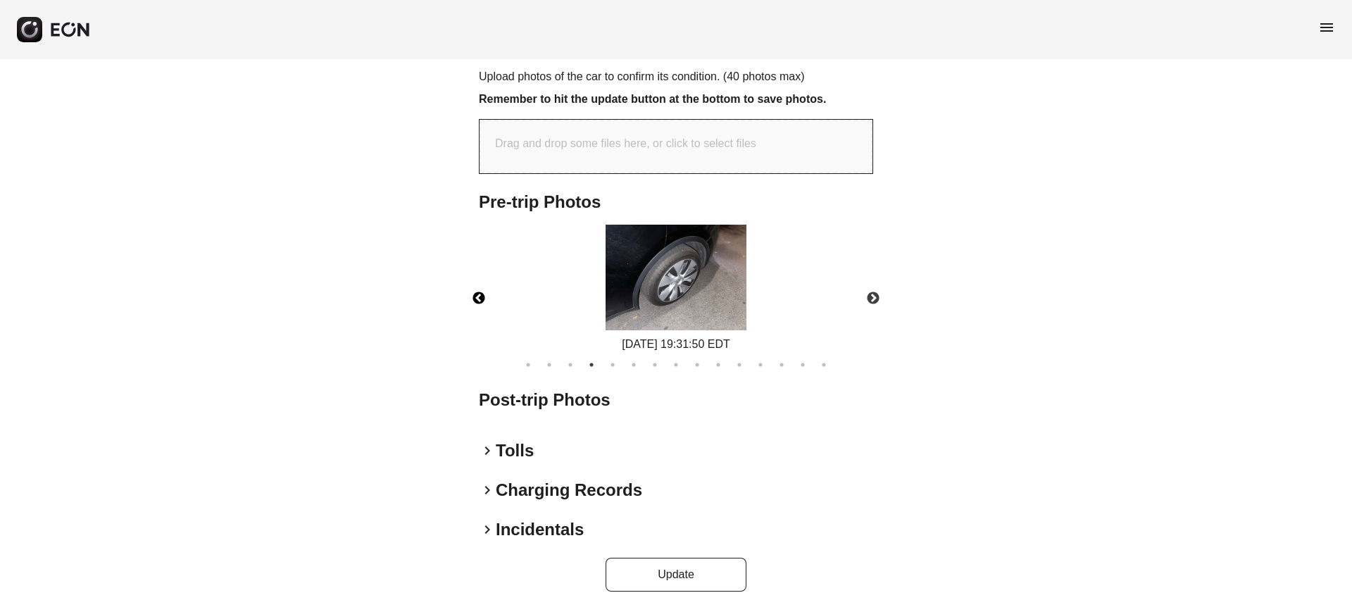
click at [489, 303] on button "Previous" at bounding box center [478, 298] width 49 height 49
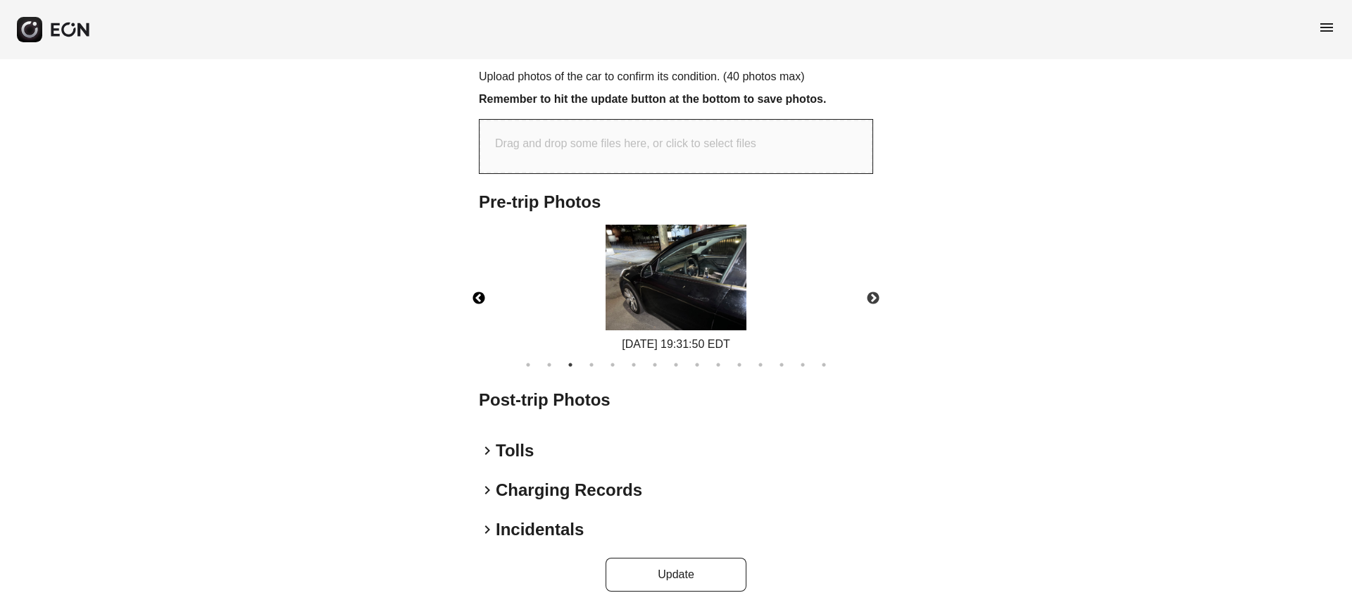
click at [489, 303] on button "Previous" at bounding box center [478, 298] width 49 height 49
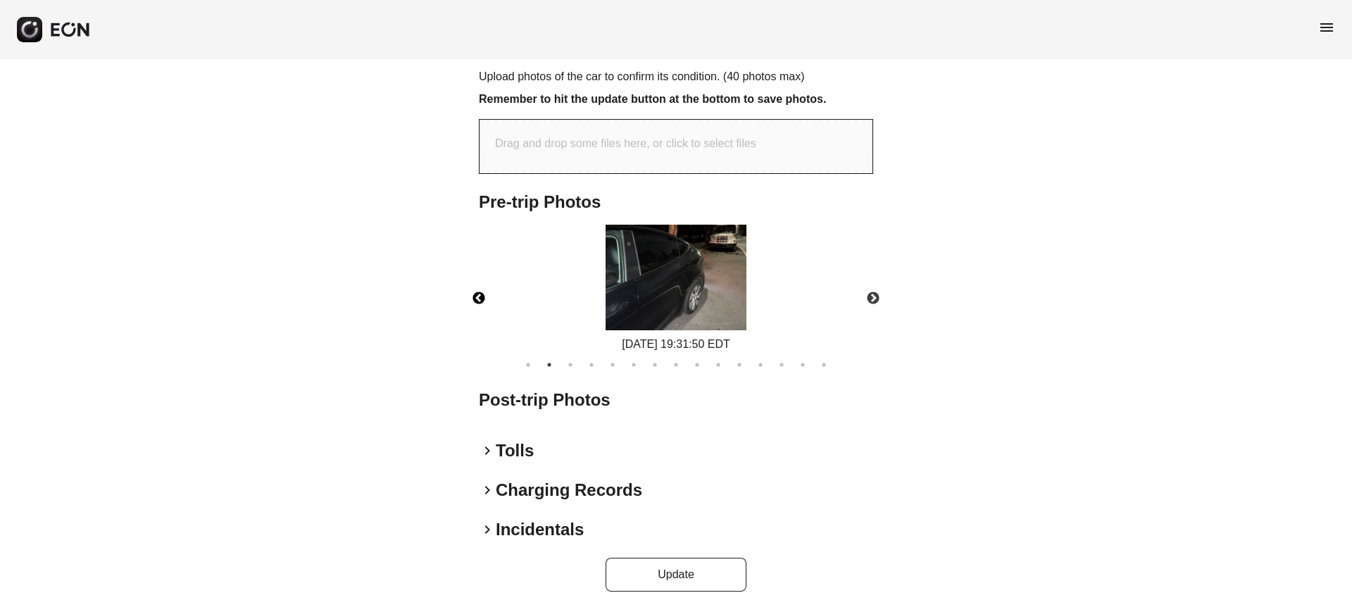
click at [489, 303] on button "Previous" at bounding box center [478, 298] width 49 height 49
